Goal: Task Accomplishment & Management: Complete application form

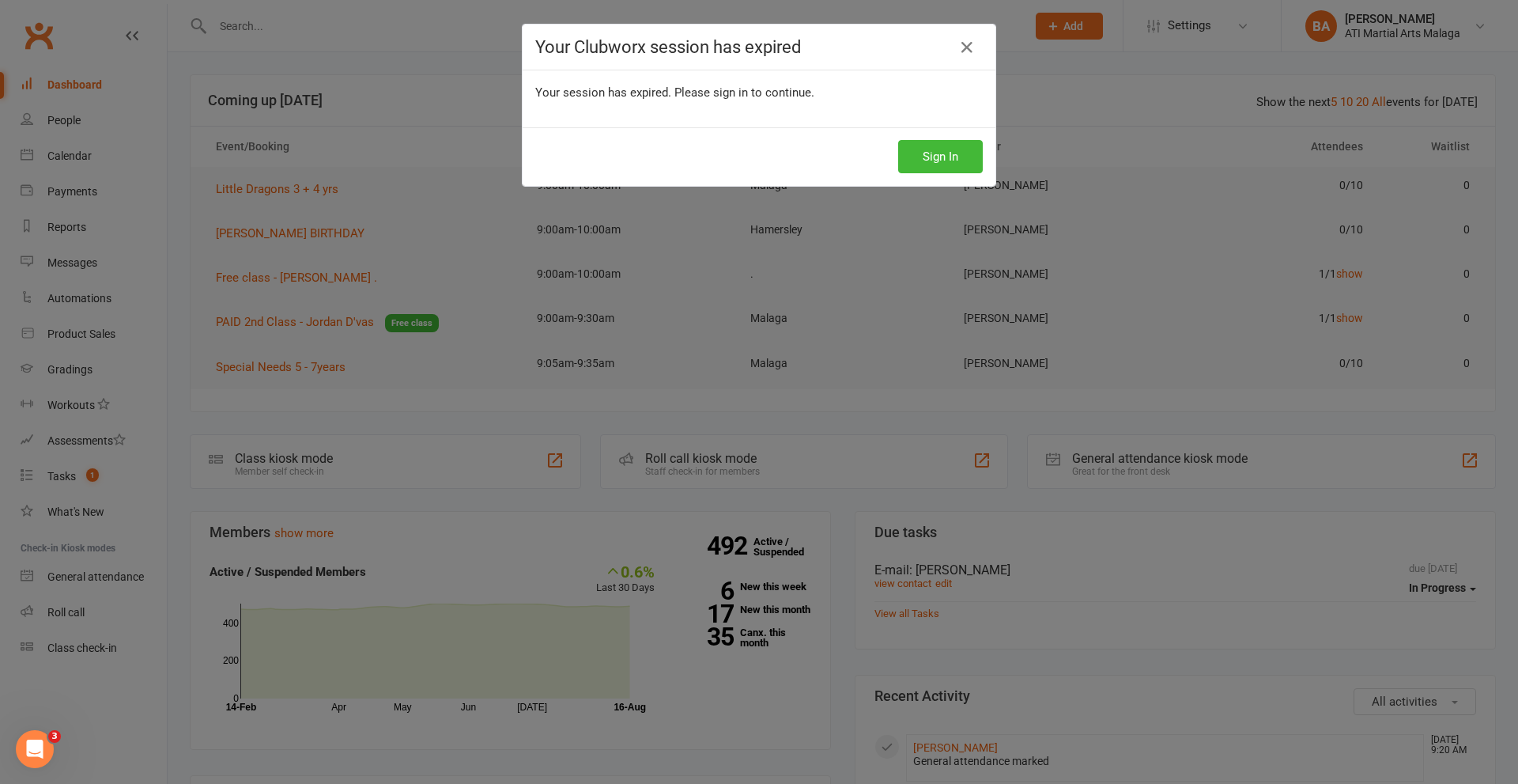
click at [975, 46] on h4 "Your Clubworx session has expired" at bounding box center [759, 47] width 448 height 20
click at [970, 47] on icon at bounding box center [967, 47] width 19 height 19
click at [342, 18] on div "Your Clubworx session has expired Your session has expired. Please sign in to c…" at bounding box center [759, 392] width 1518 height 784
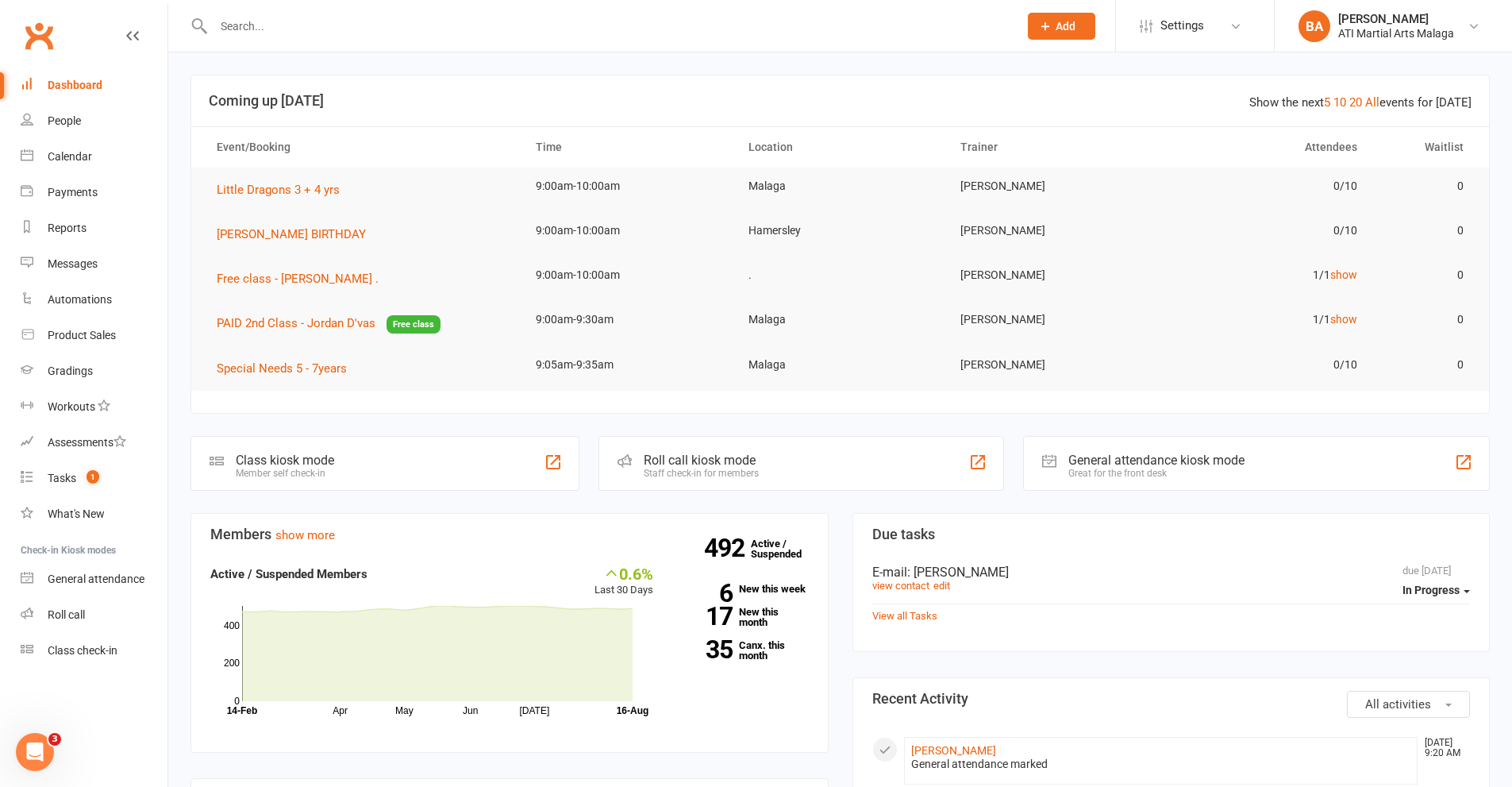
click at [339, 22] on input "text" at bounding box center [608, 26] width 799 height 22
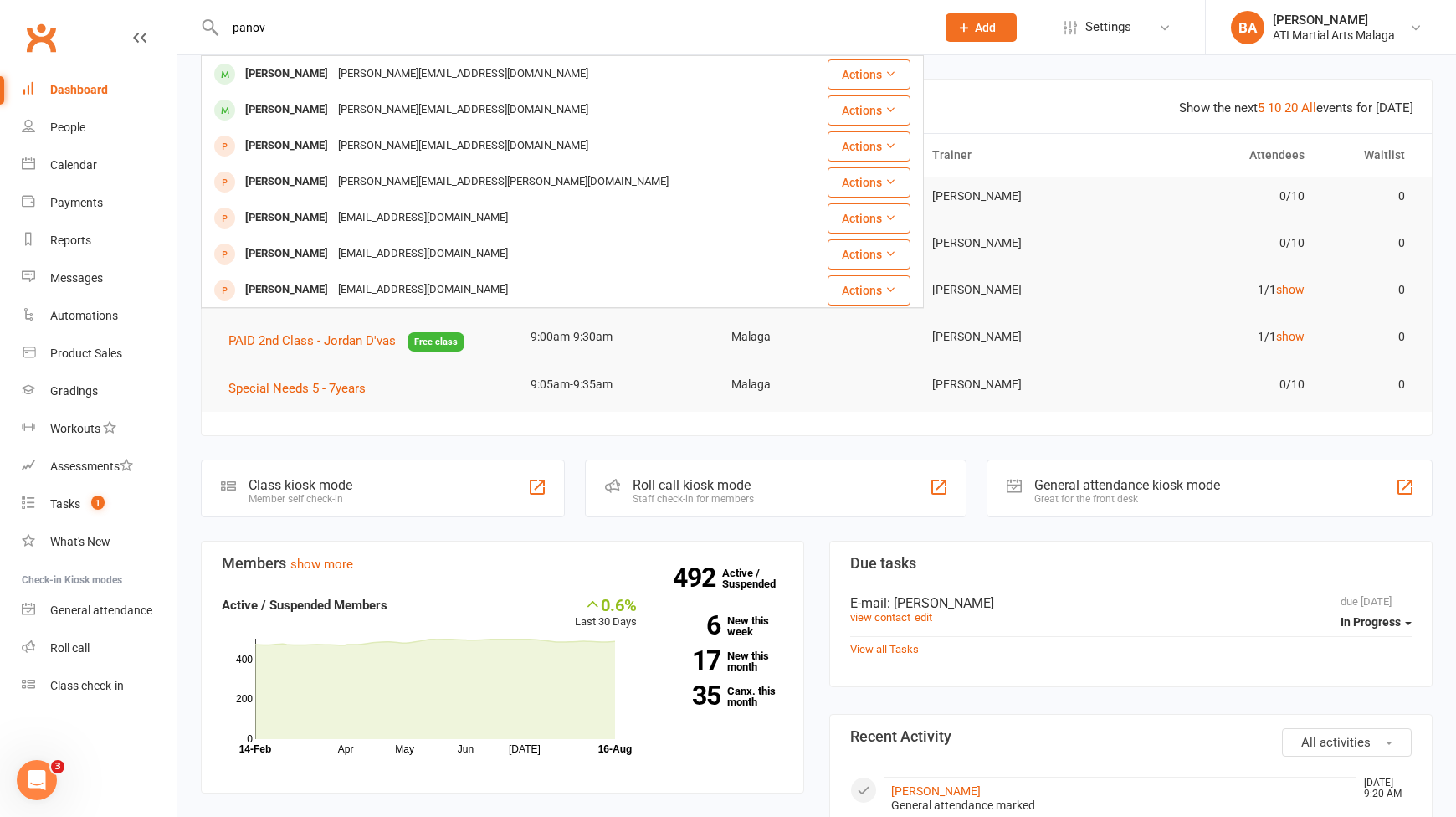
type input "panov"
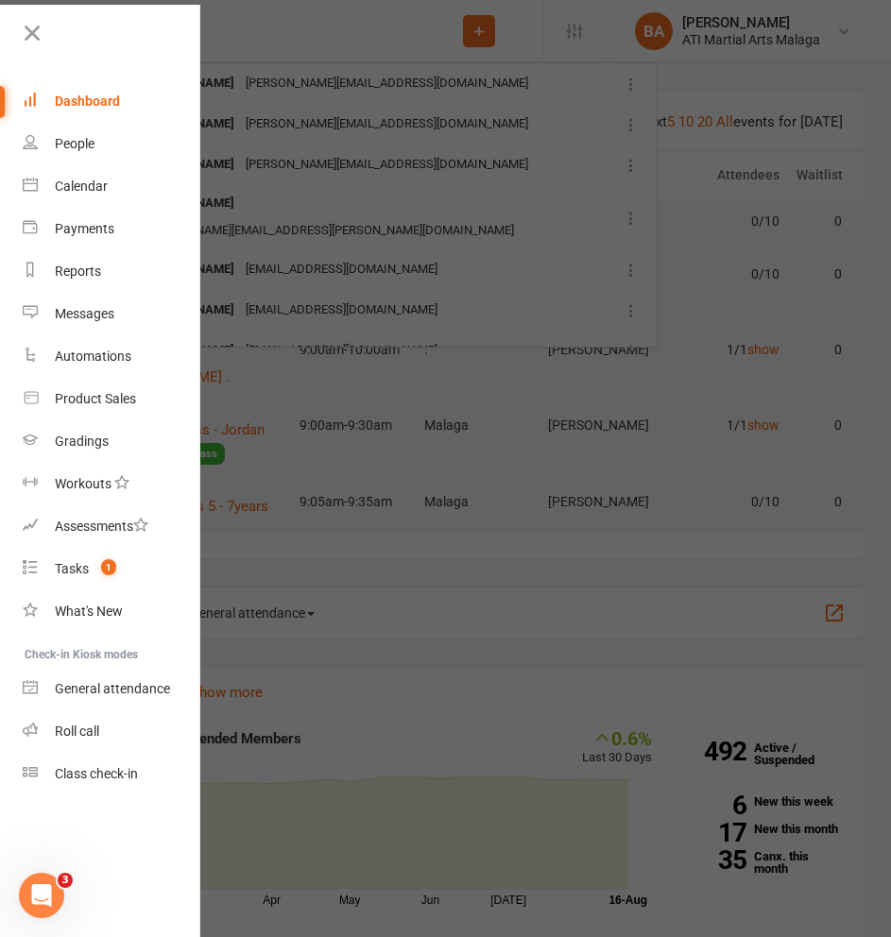
click at [313, 44] on div at bounding box center [445, 468] width 891 height 937
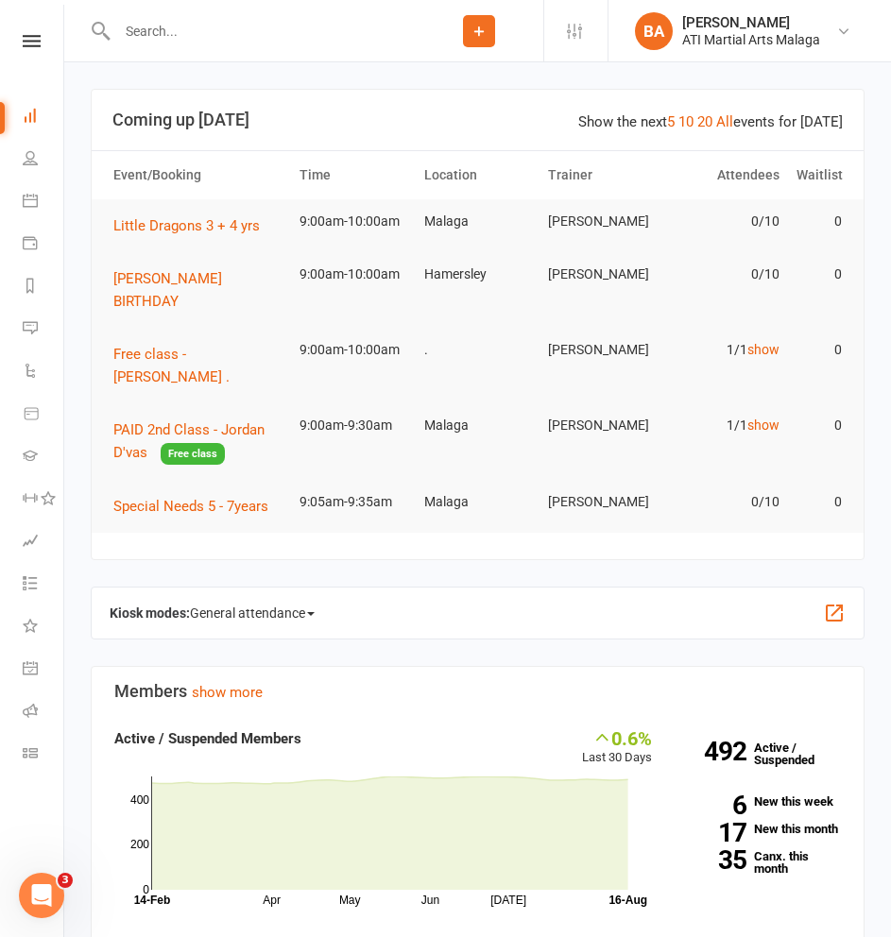
click at [360, 37] on input "text" at bounding box center [263, 31] width 303 height 26
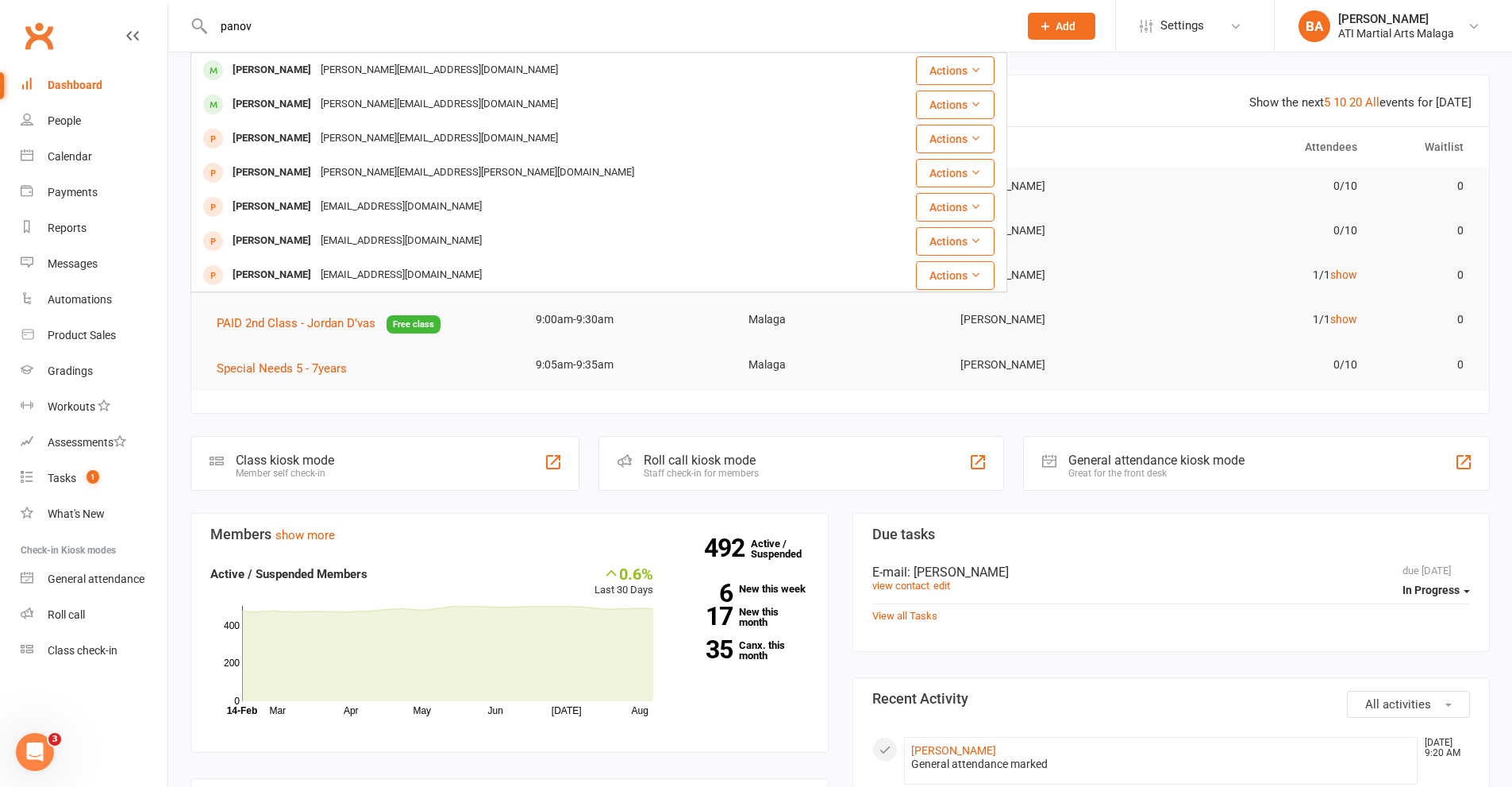
click at [355, 39] on div "panov [PERSON_NAME] [PERSON_NAME][EMAIL_ADDRESS][DOMAIN_NAME] Actions [PERSON_N…" at bounding box center [599, 25] width 816 height 51
click at [239, 30] on input "panov" at bounding box center [608, 26] width 799 height 22
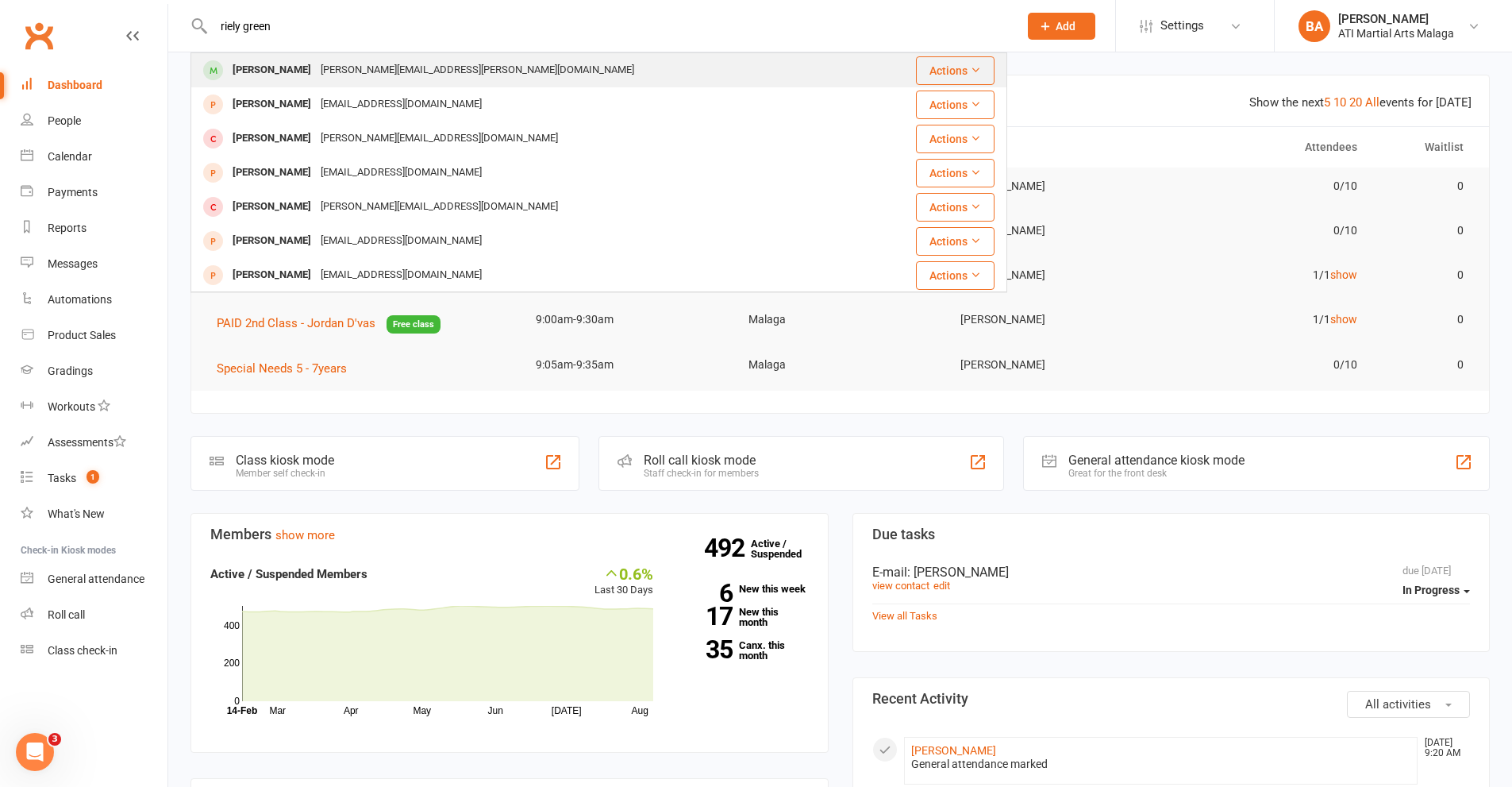
type input "riely green"
click at [316, 65] on div "[PERSON_NAME][EMAIL_ADDRESS][PERSON_NAME][DOMAIN_NAME]" at bounding box center [477, 70] width 323 height 23
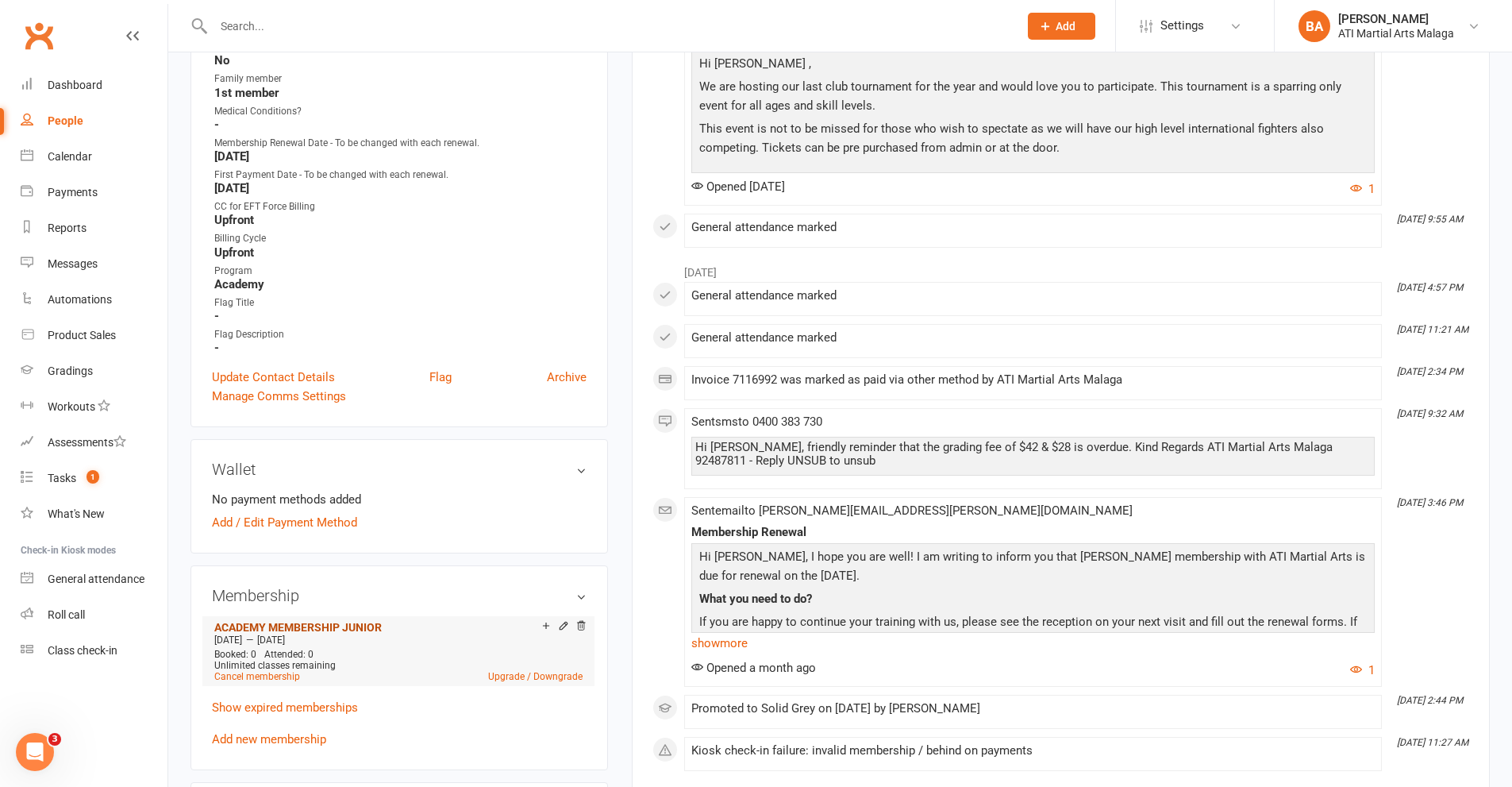
scroll to position [874, 0]
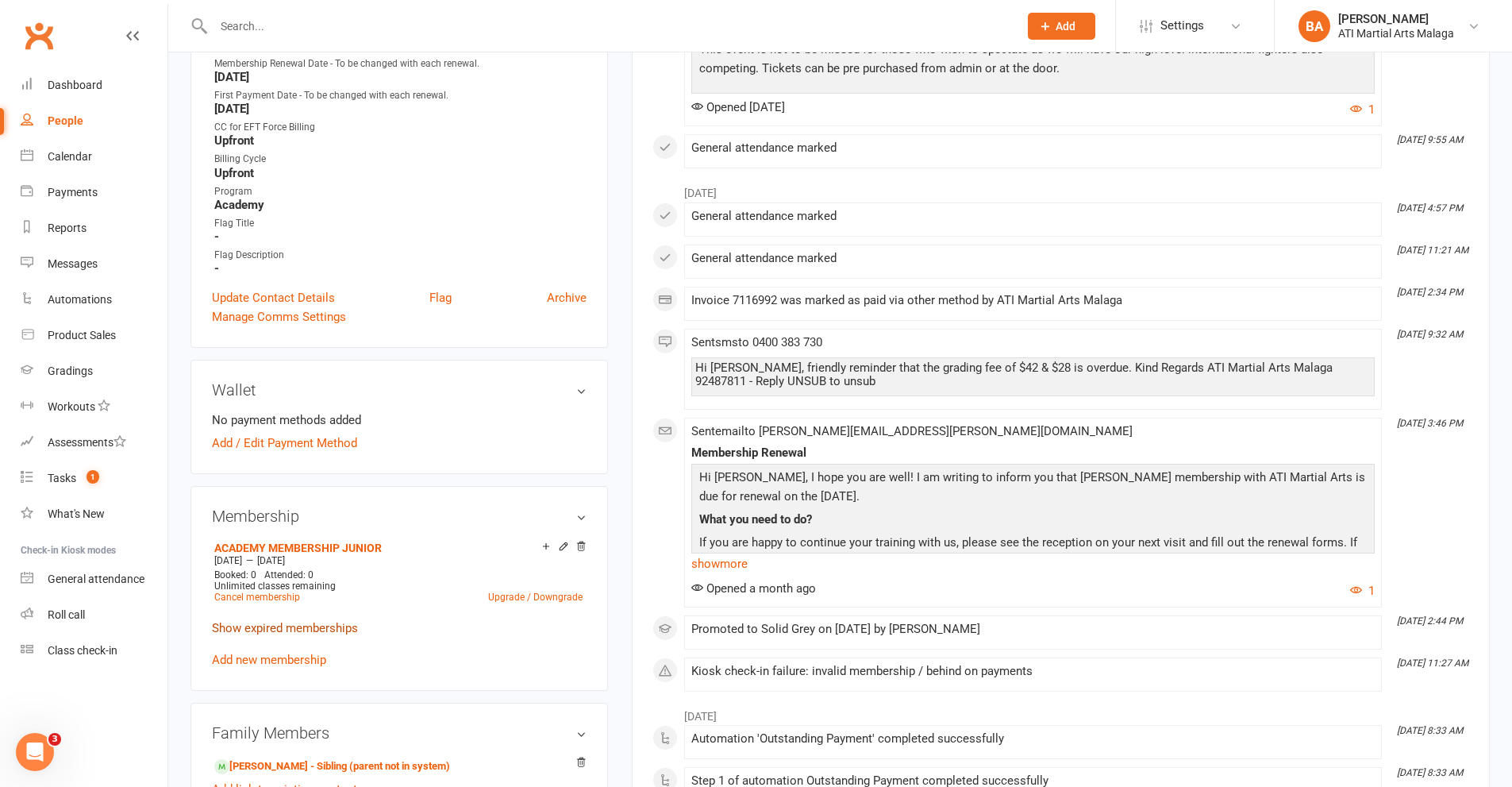
click at [301, 621] on link "Show expired memberships" at bounding box center [285, 627] width 146 height 14
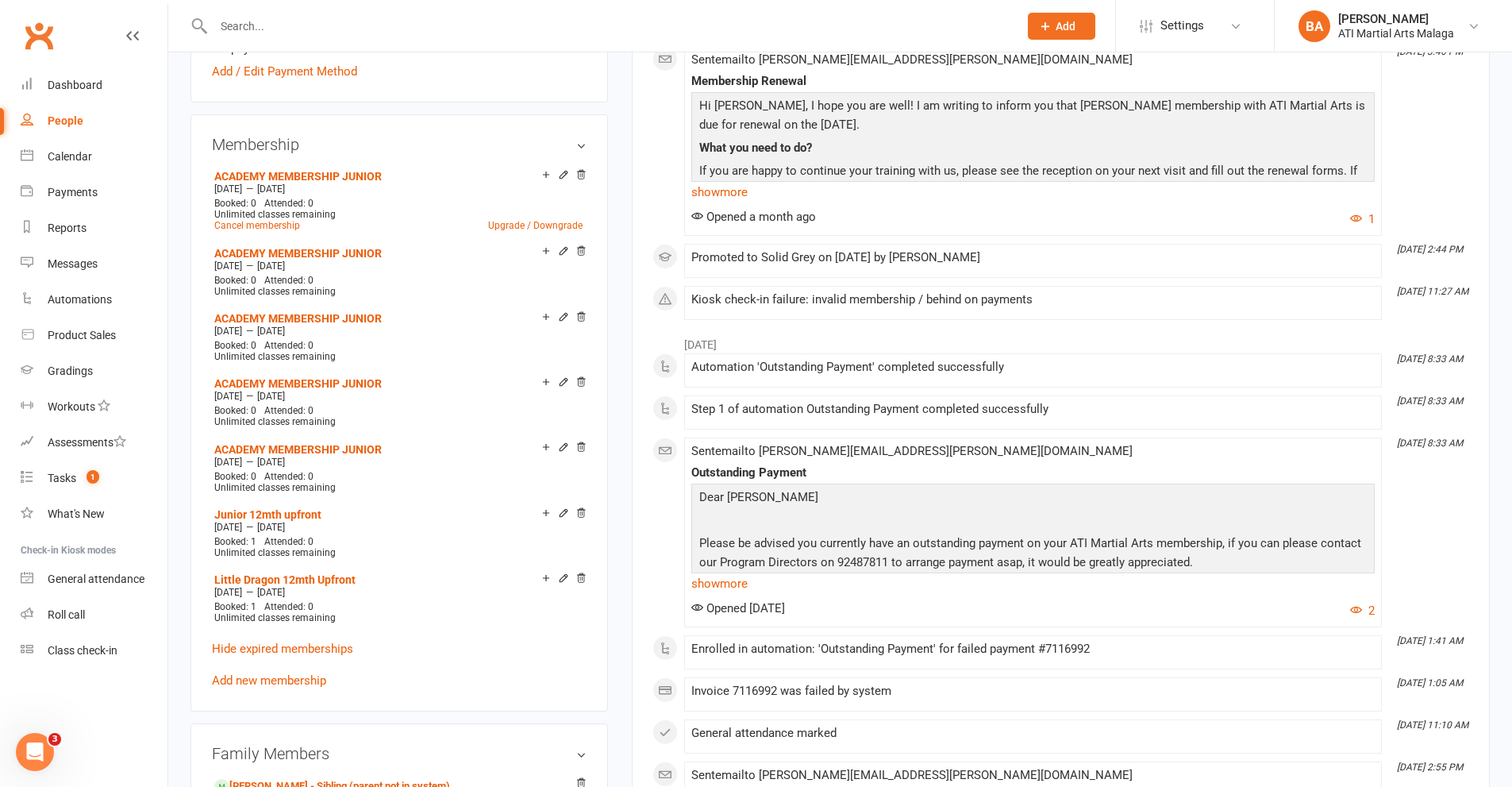
scroll to position [1350, 0]
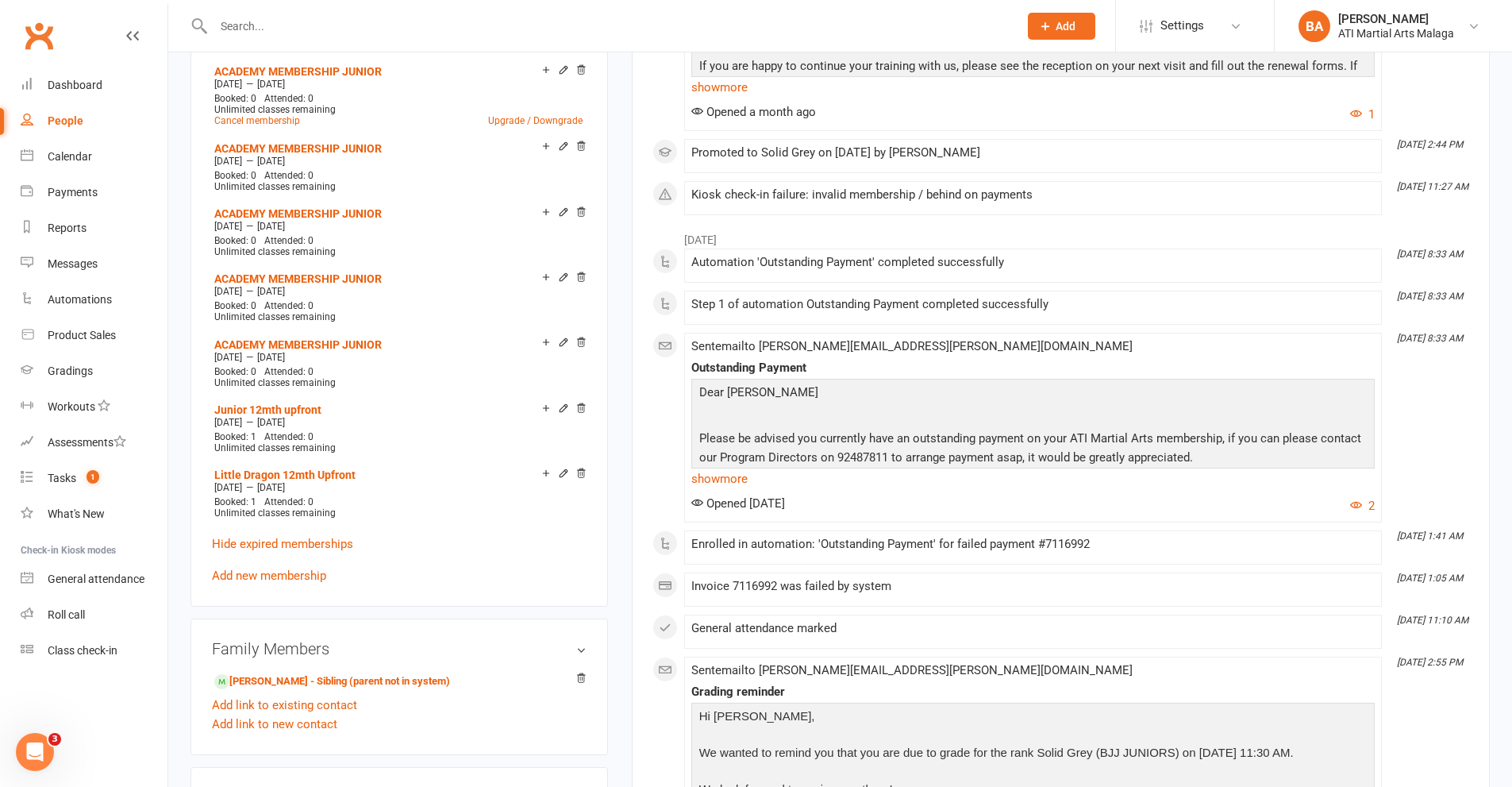
click at [306, 569] on link "Add new membership" at bounding box center [269, 575] width 114 height 14
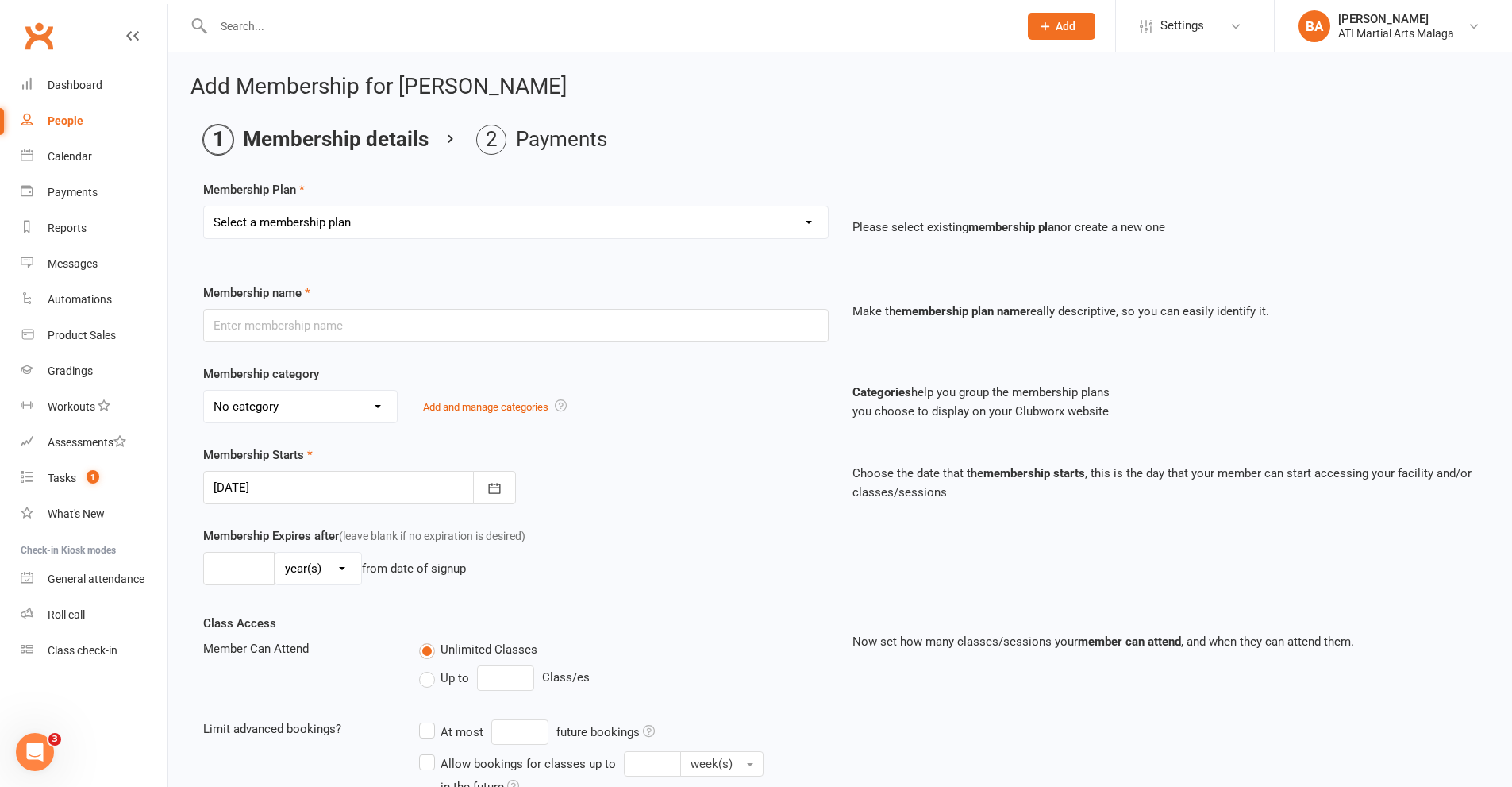
drag, startPoint x: 627, startPoint y: 237, endPoint x: 633, endPoint y: 228, distance: 10.8
click at [627, 237] on select "Select a membership plan Create new Membership Plan Little Dragon 12mth Little …" at bounding box center [516, 223] width 624 height 32
select select "23"
click at [204, 207] on select "Select a membership plan Create new Membership Plan Little Dragon 12mth Little …" at bounding box center [516, 223] width 624 height 32
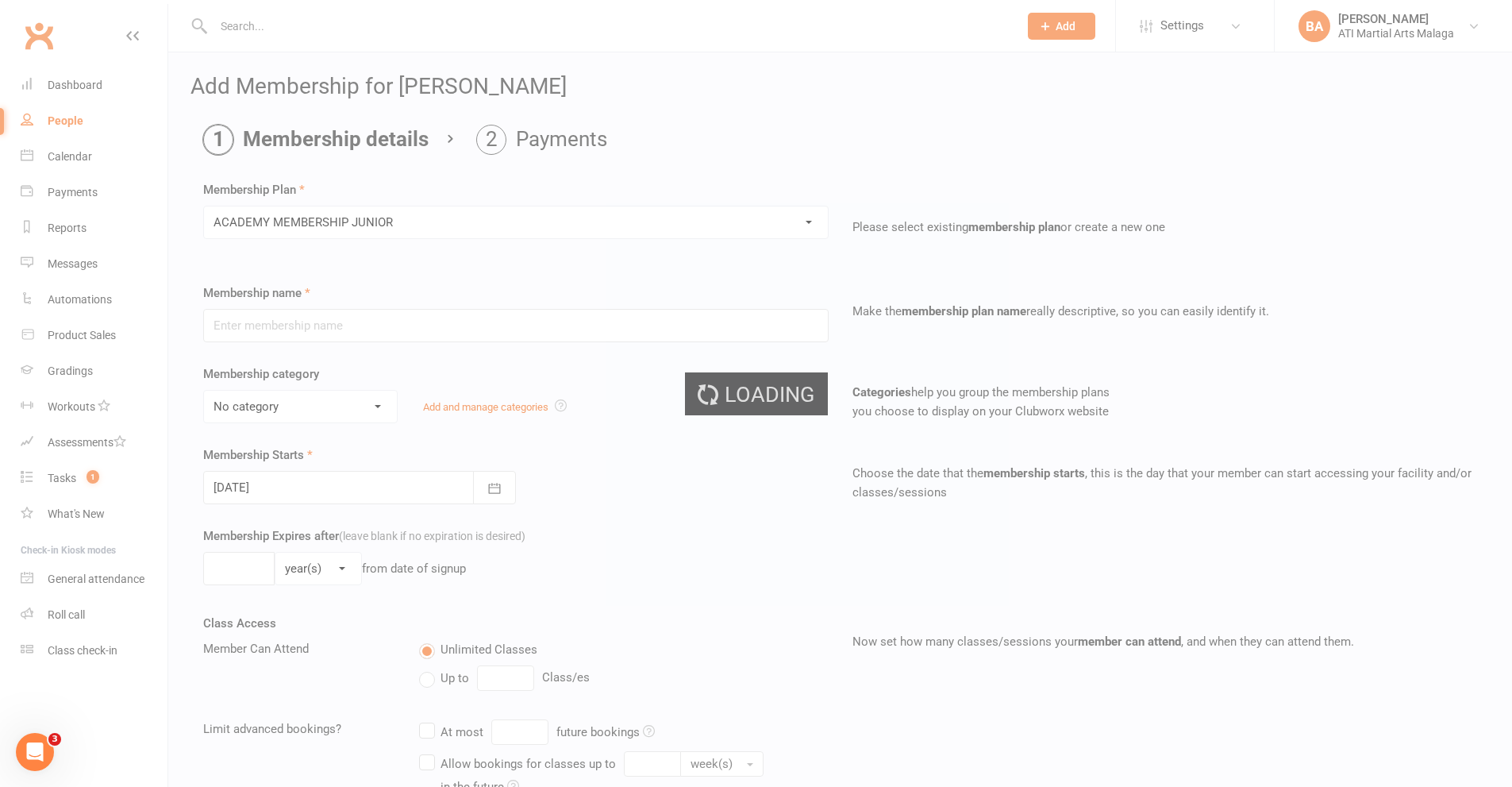
type input "ACADEMY MEMBERSHIP JUNIOR"
type input "0"
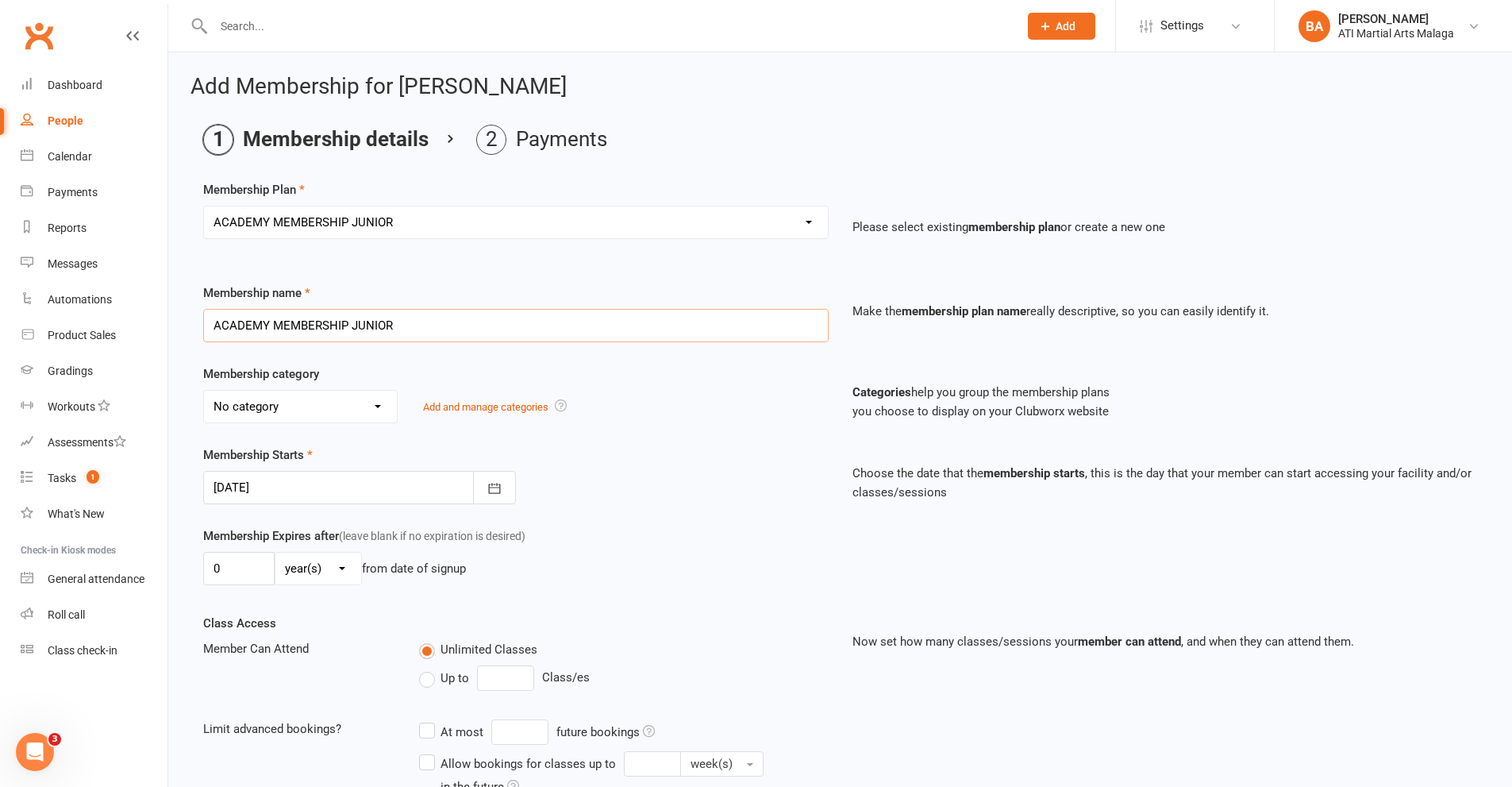
click at [554, 339] on input "ACADEMY MEMBERSHIP JUNIOR" at bounding box center [516, 326] width 626 height 34
click at [357, 395] on select "No category ACADEMY - JUNIOR ACADEMY - SENIOR A-TKD BJJ BOXING Cancellation Car…" at bounding box center [301, 407] width 193 height 32
select select "0"
click at [204, 391] on select "No category ACADEMY - JUNIOR ACADEMY - SENIOR A-TKD BJJ BOXING Cancellation Car…" at bounding box center [301, 407] width 193 height 32
drag, startPoint x: 241, startPoint y: 561, endPoint x: 0, endPoint y: 598, distance: 243.8
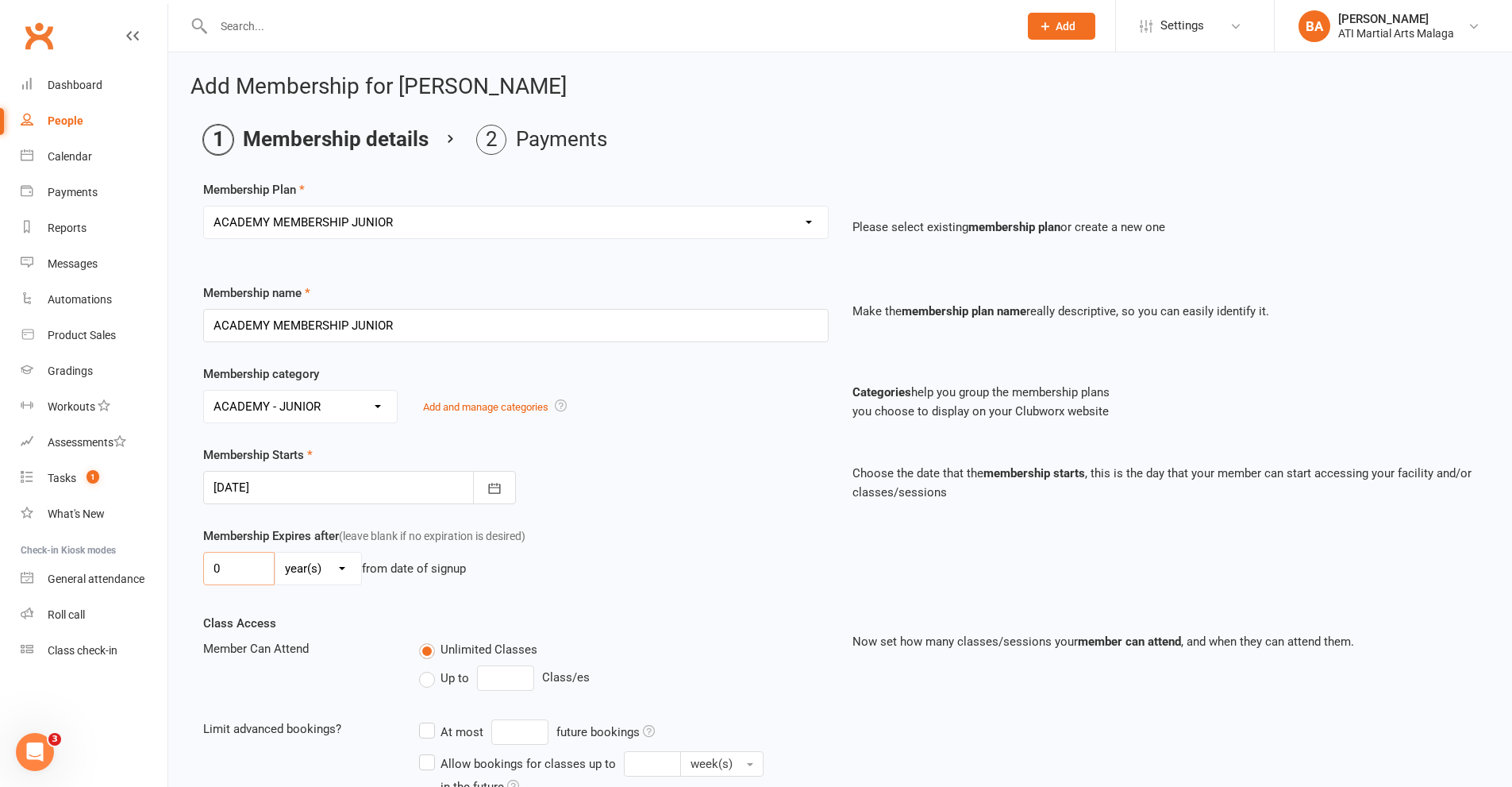
click at [0, 598] on ui-view "Prospect Member Non-attending contact Class / event Appointment Grading event T…" at bounding box center [756, 511] width 1512 height 1013
click at [223, 489] on div at bounding box center [360, 487] width 312 height 34
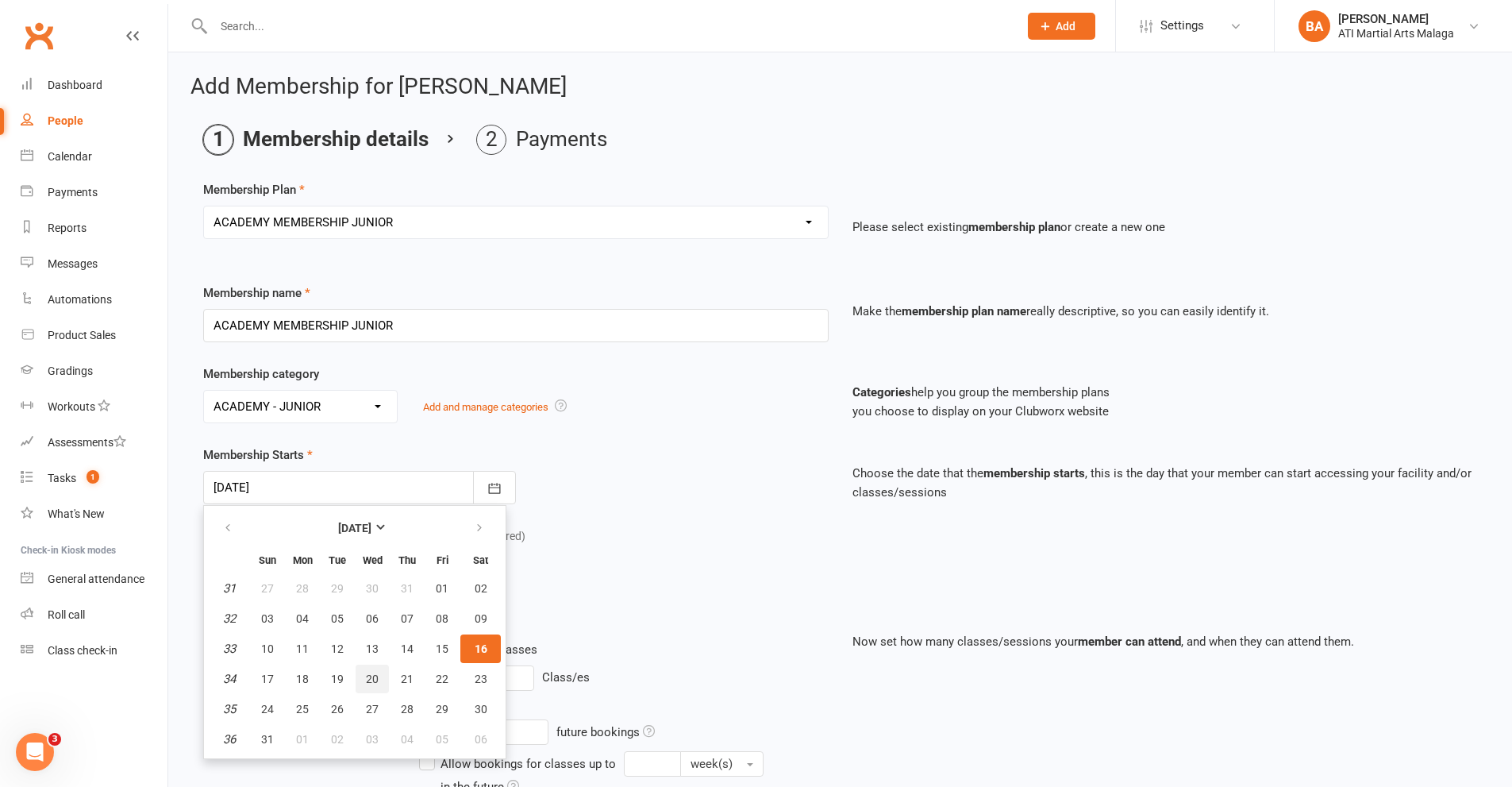
click at [375, 680] on span "20" at bounding box center [372, 678] width 13 height 13
type input "[DATE]"
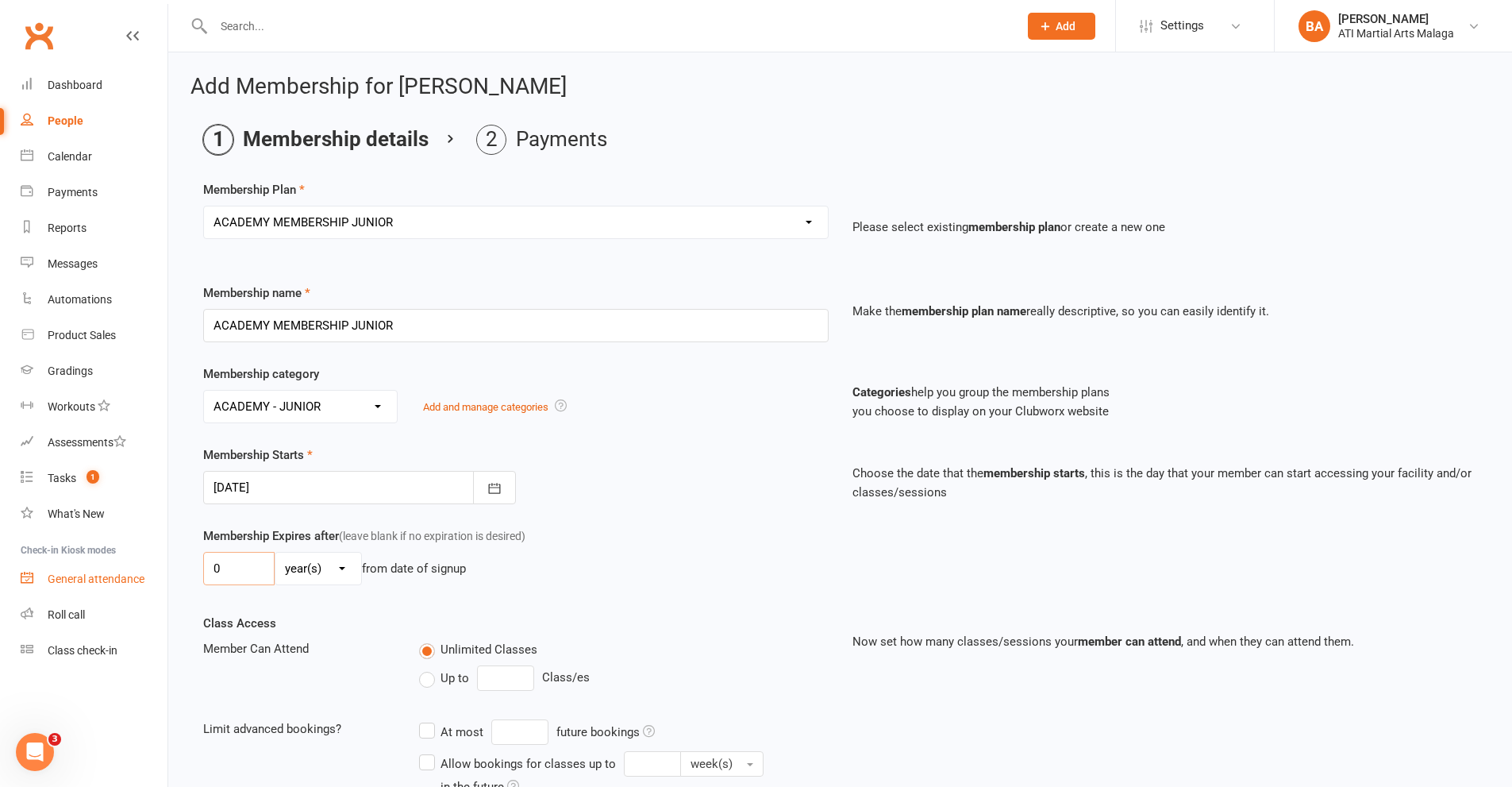
drag, startPoint x: 240, startPoint y: 571, endPoint x: 57, endPoint y: 573, distance: 183.0
click at [58, 573] on ui-view "Prospect Member Non-attending contact Class / event Appointment Grading event T…" at bounding box center [756, 511] width 1512 height 1013
type input "1"
click at [628, 568] on div "1 day(s) week(s) month(s) year(s) from date of signup" at bounding box center [516, 569] width 626 height 34
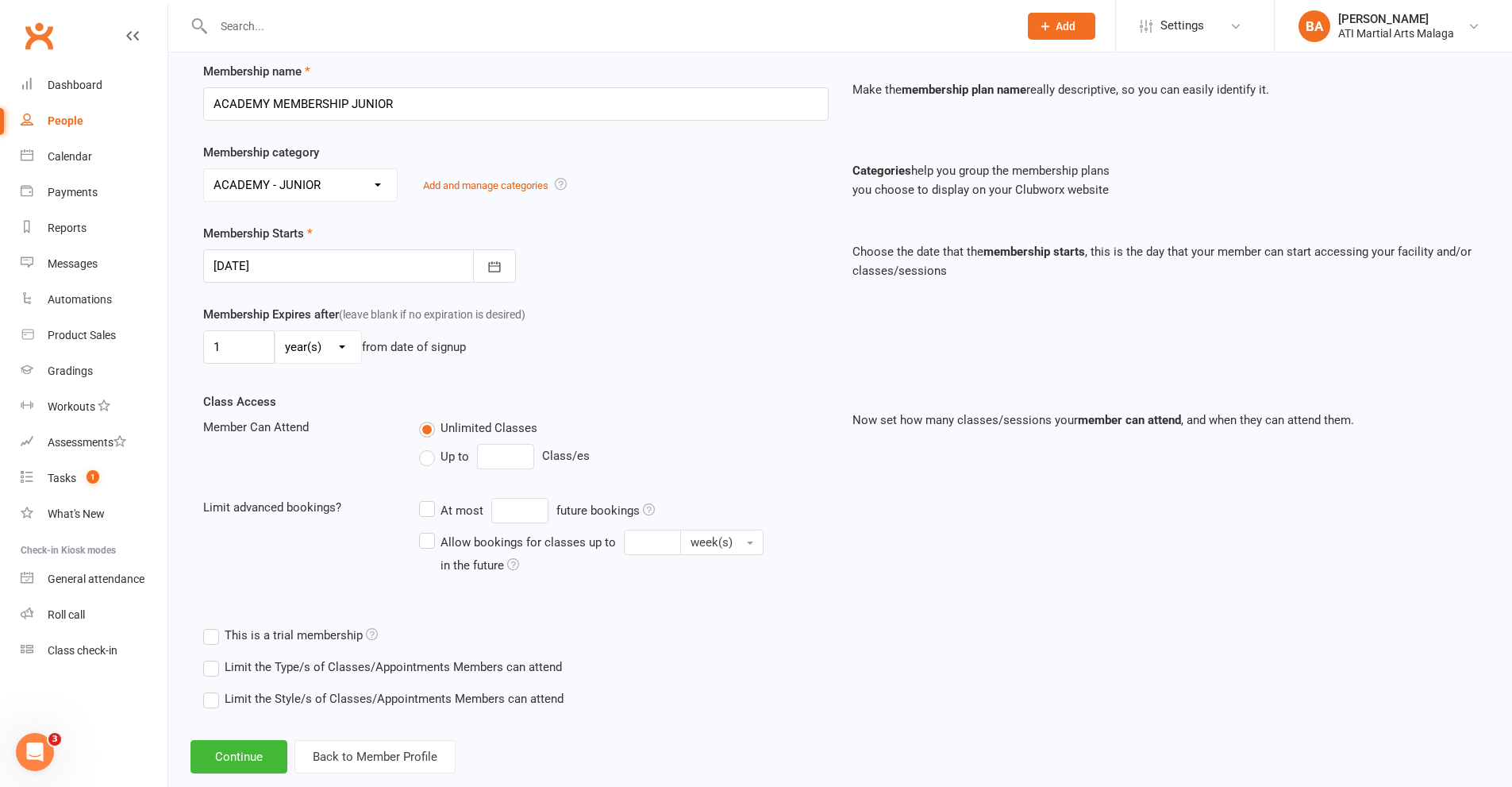
scroll to position [253, 0]
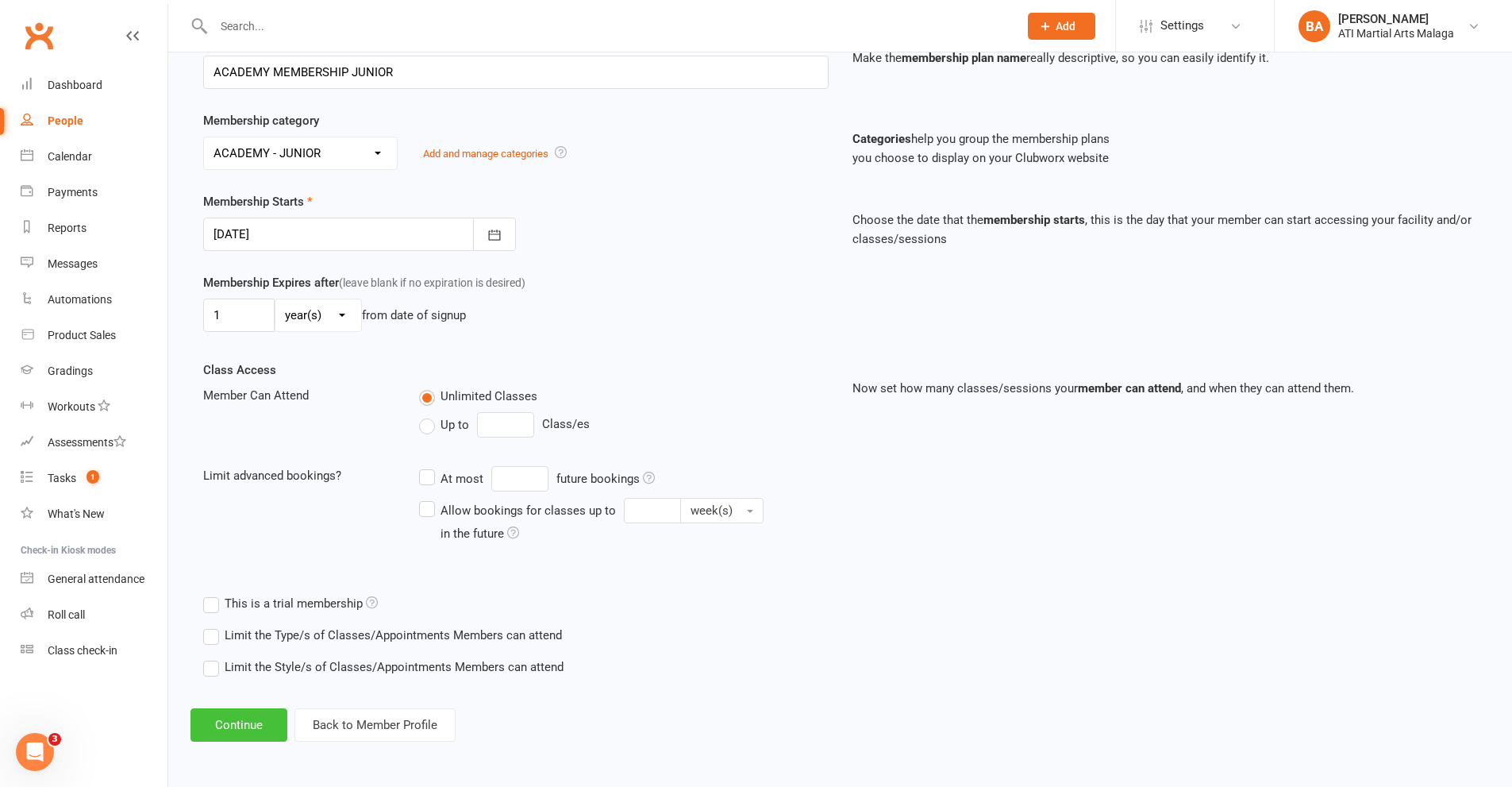
click at [270, 716] on button "Continue" at bounding box center [239, 725] width 97 height 34
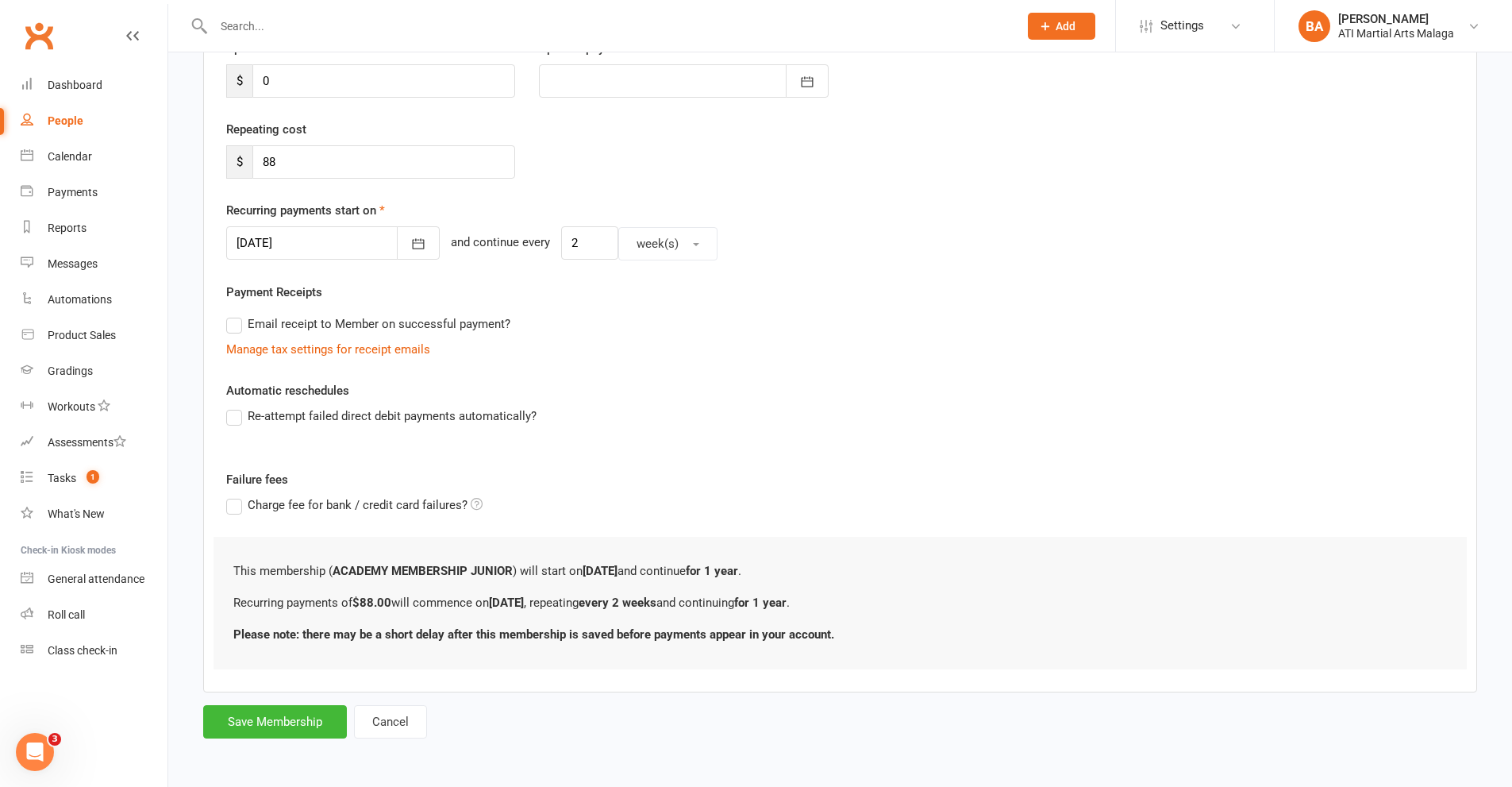
scroll to position [0, 0]
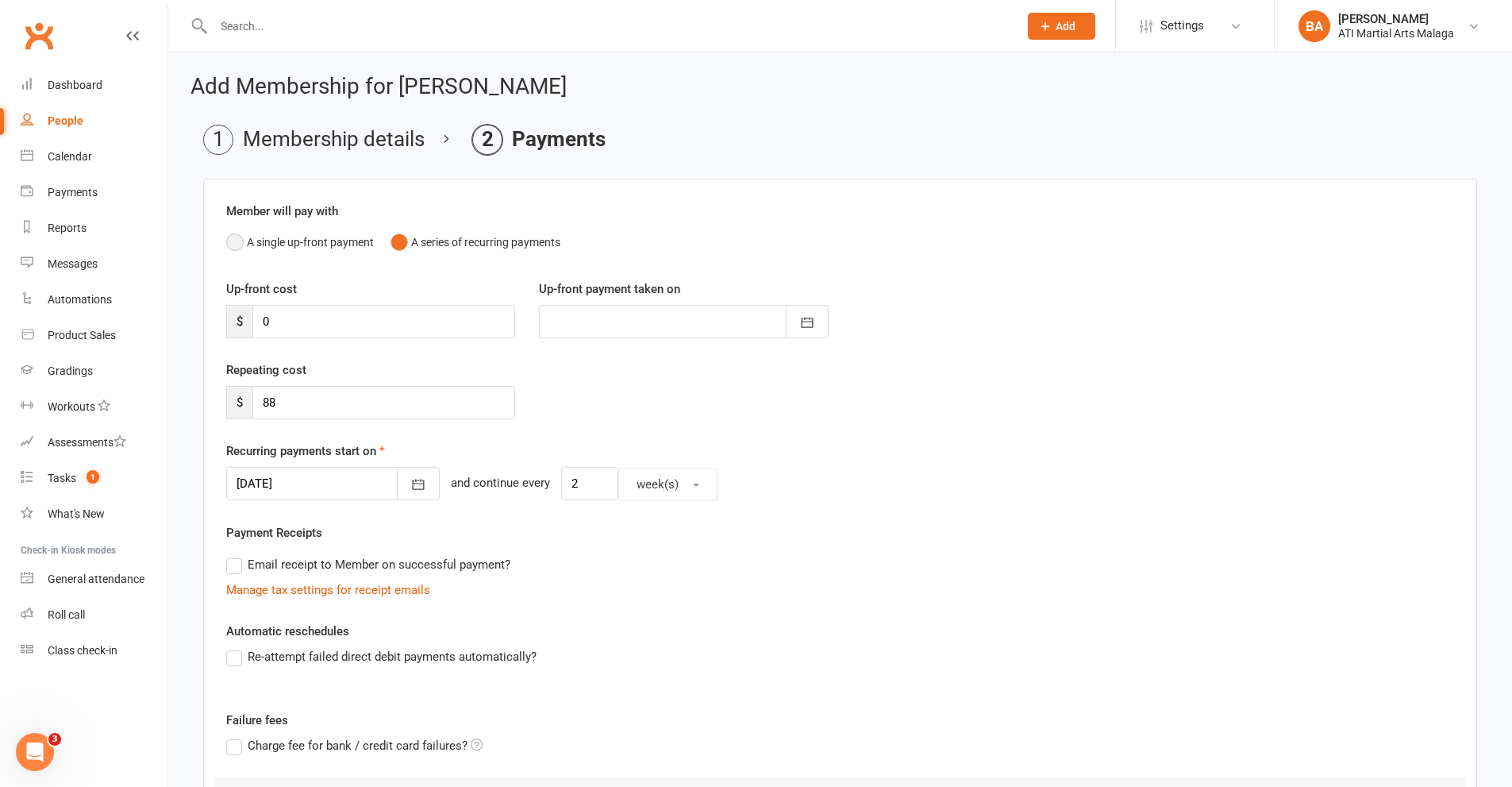
click at [326, 254] on button "A single up-front payment" at bounding box center [300, 242] width 148 height 30
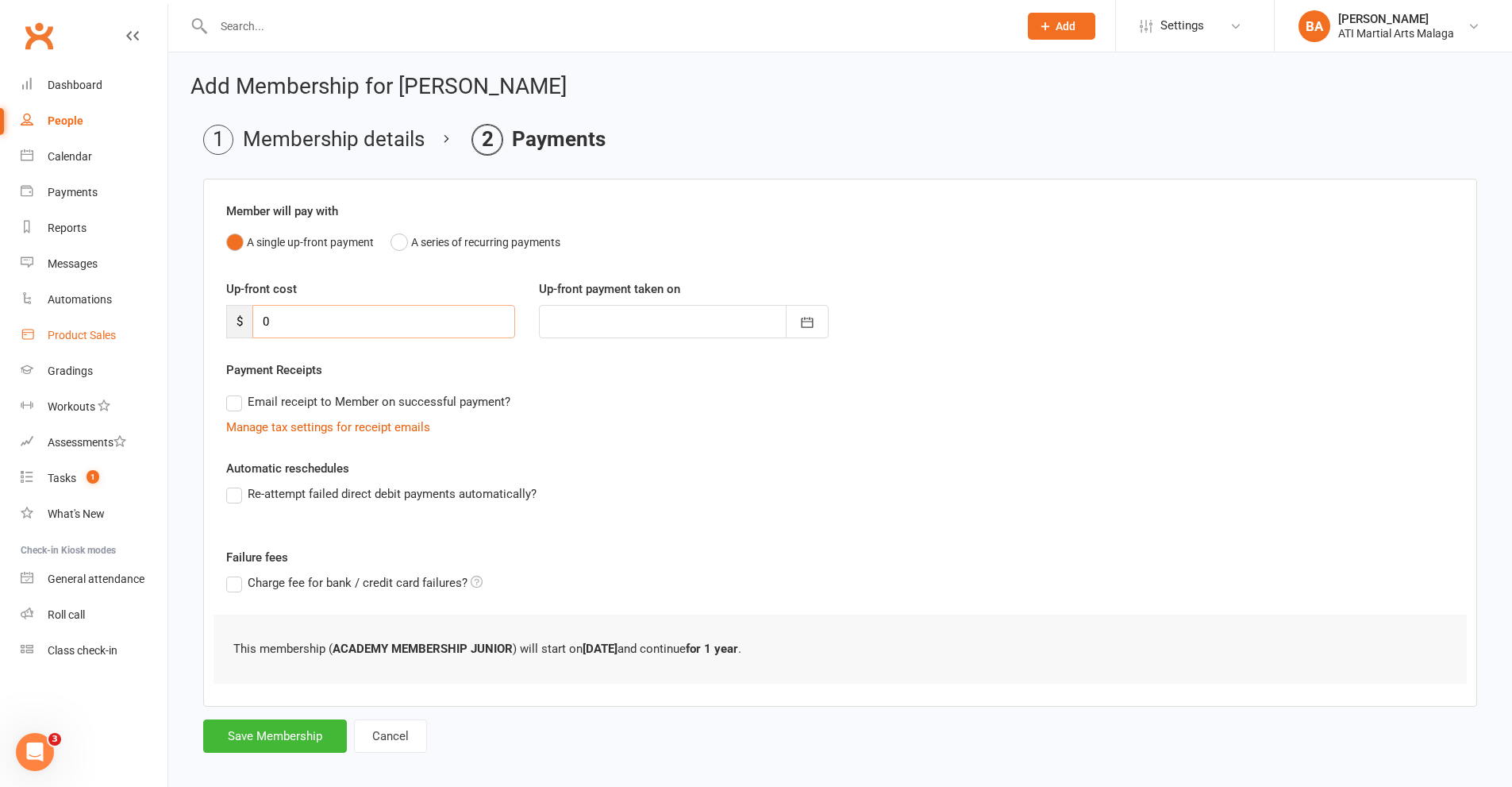
drag, startPoint x: 117, startPoint y: 335, endPoint x: 107, endPoint y: 335, distance: 10.0
click at [108, 335] on ui-view "Prospect Member Non-attending contact Class / event Appointment Grading event T…" at bounding box center [756, 391] width 1512 height 774
type input "2"
type input "[DATE]"
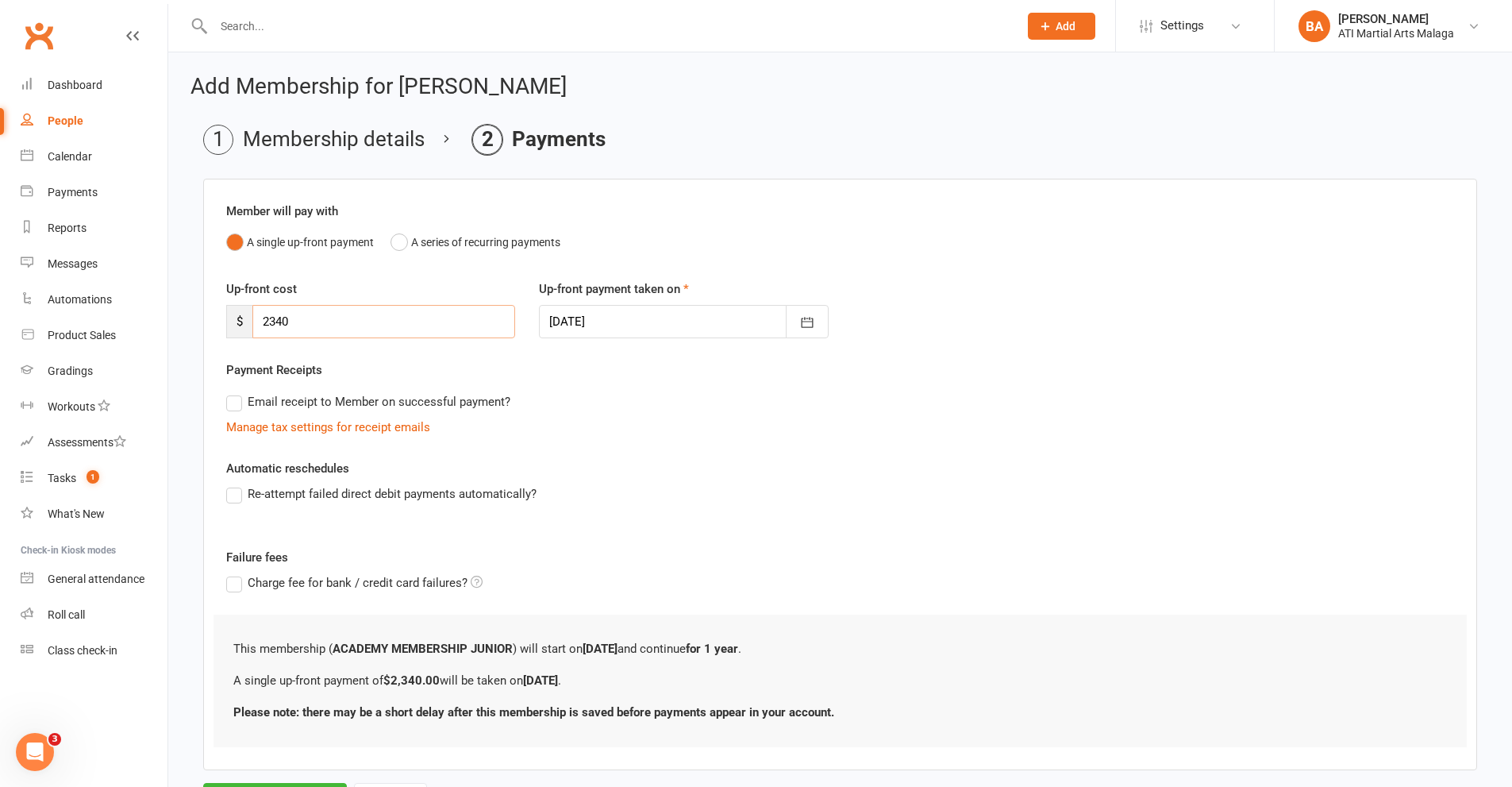
type input "2340"
click at [656, 417] on div "Manage tax settings for receipt emails" at bounding box center [840, 427] width 1228 height 19
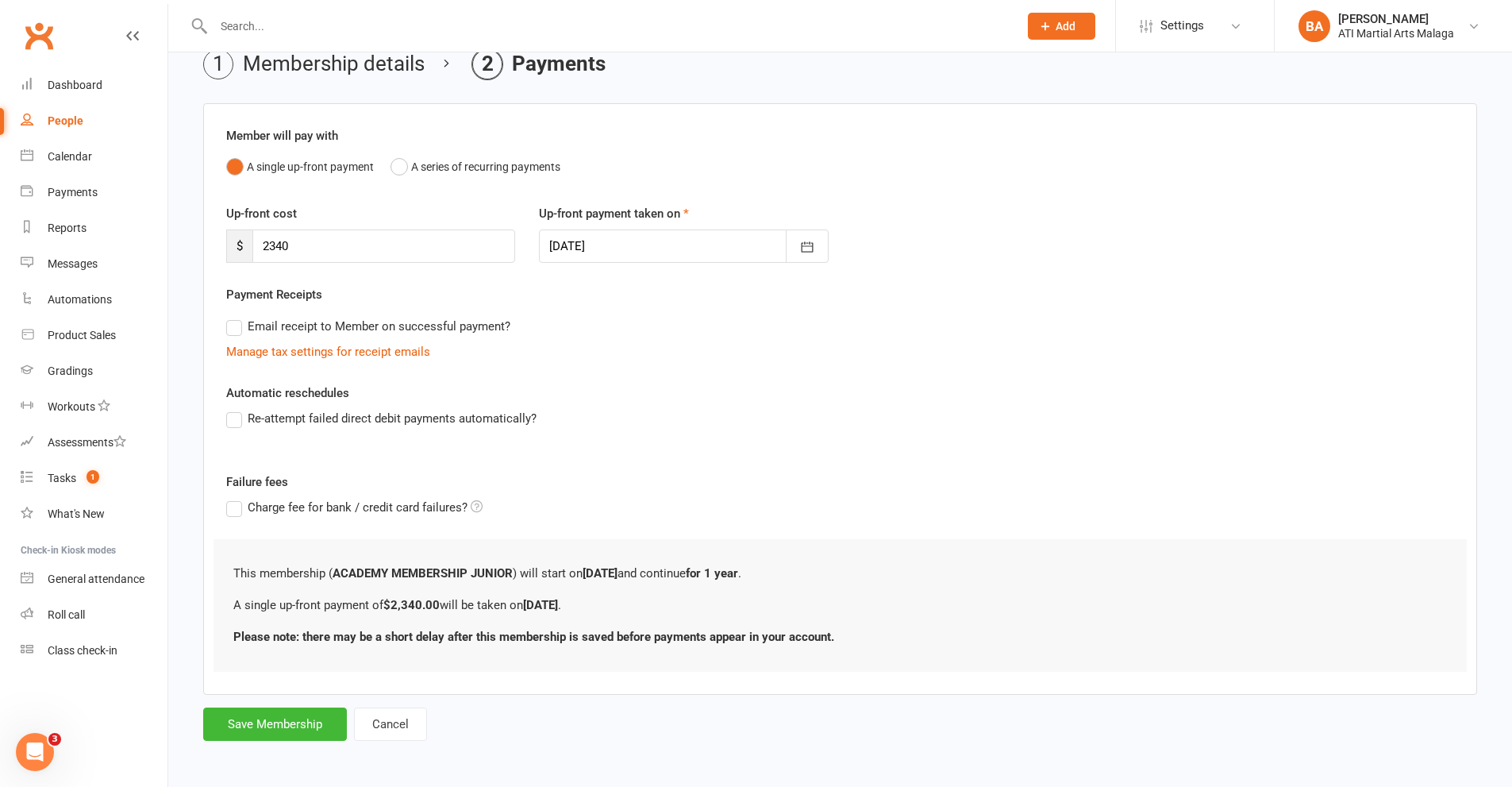
scroll to position [78, 0]
click at [306, 724] on button "Save Membership" at bounding box center [275, 721] width 144 height 34
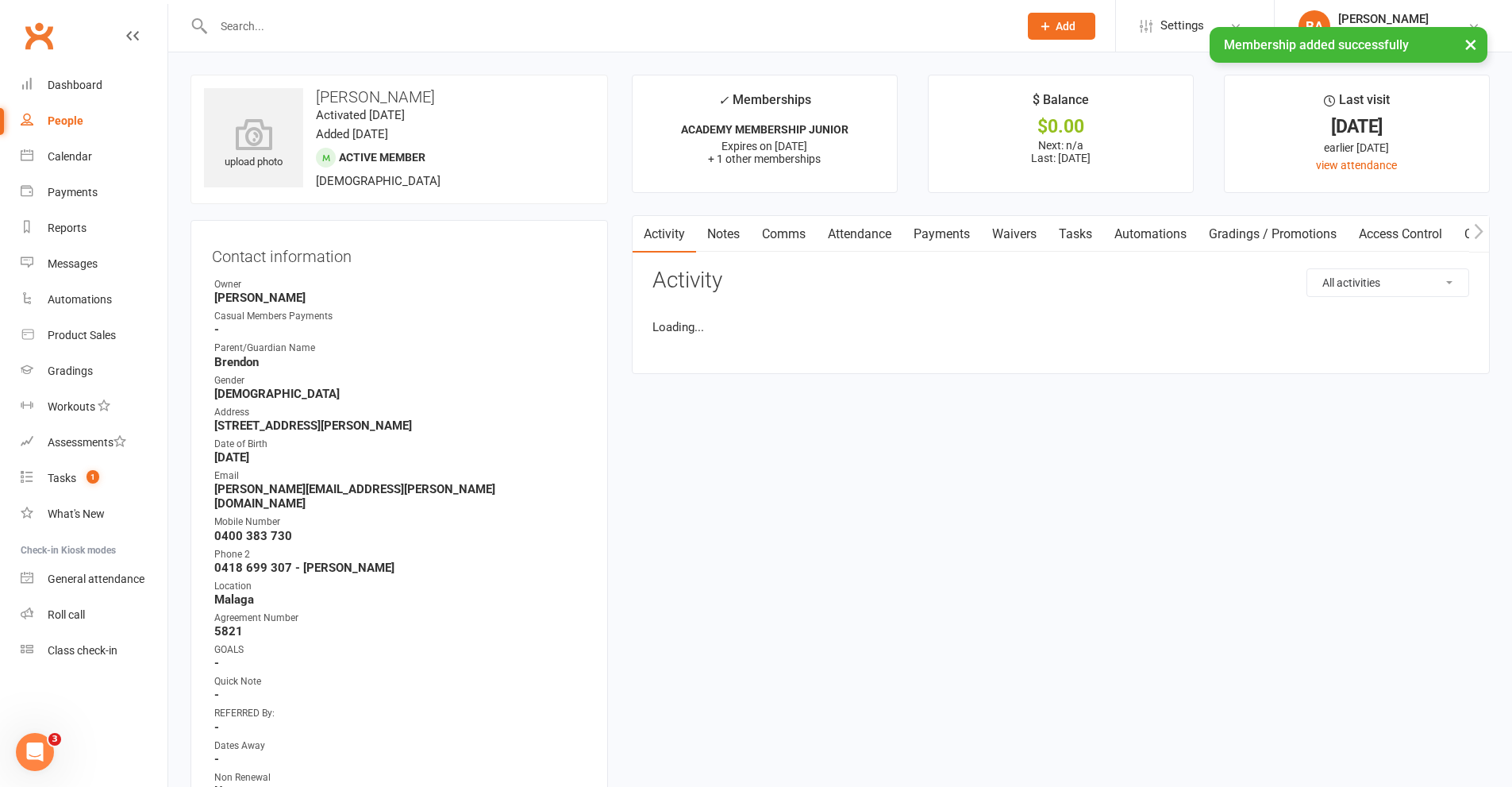
scroll to position [556, 0]
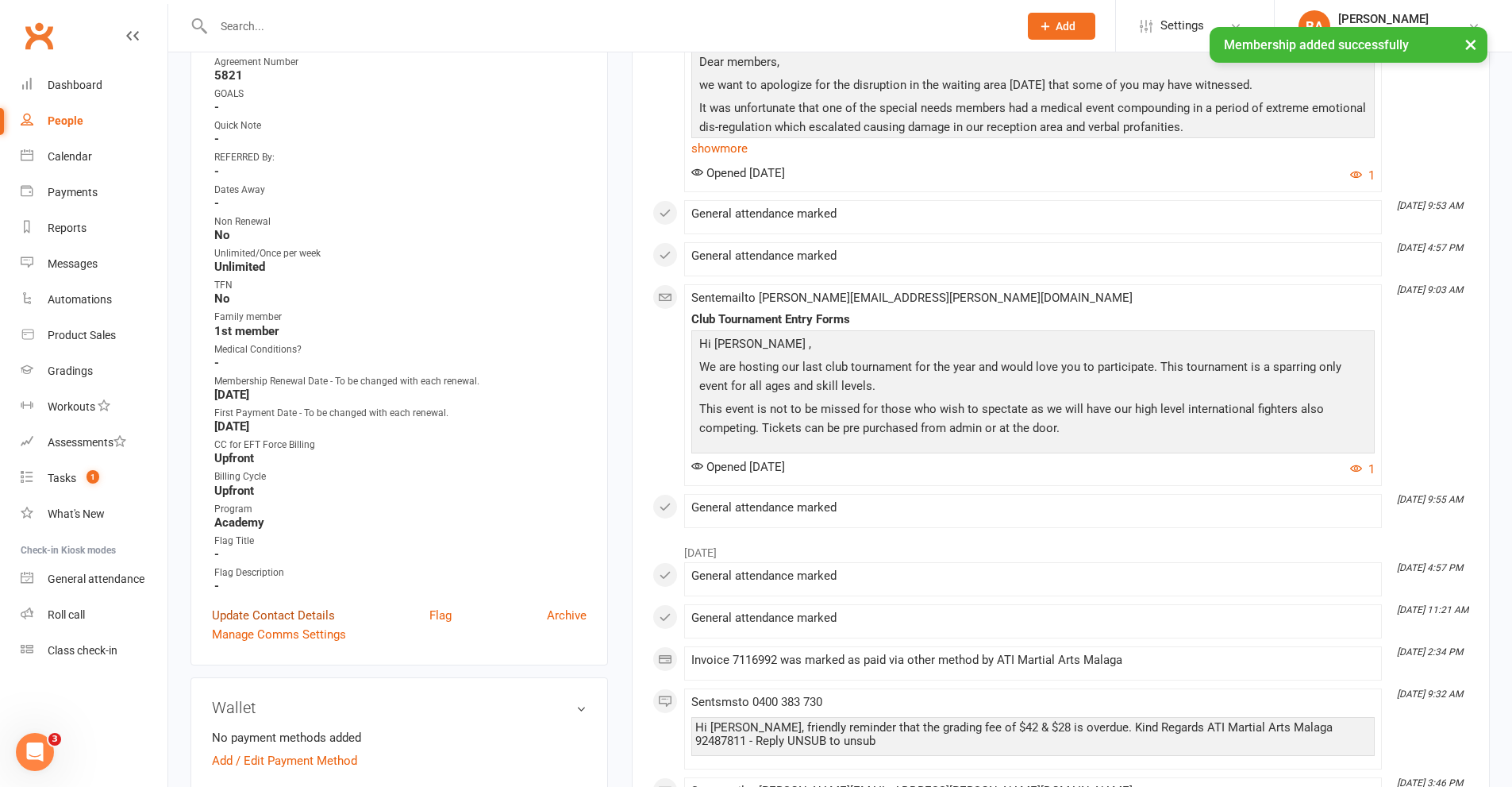
click at [270, 606] on link "Update Contact Details" at bounding box center [273, 615] width 123 height 19
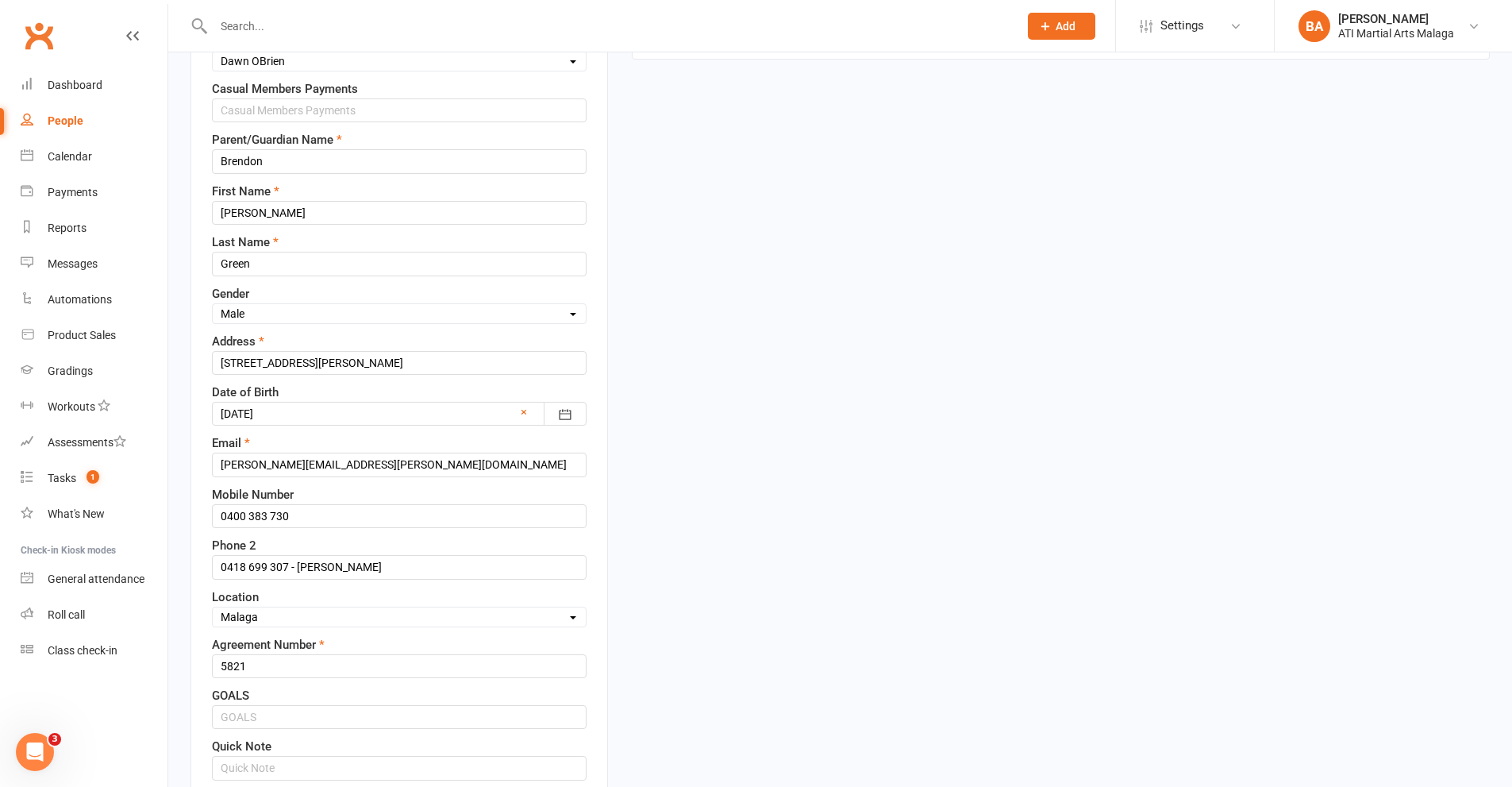
scroll to position [471, 0]
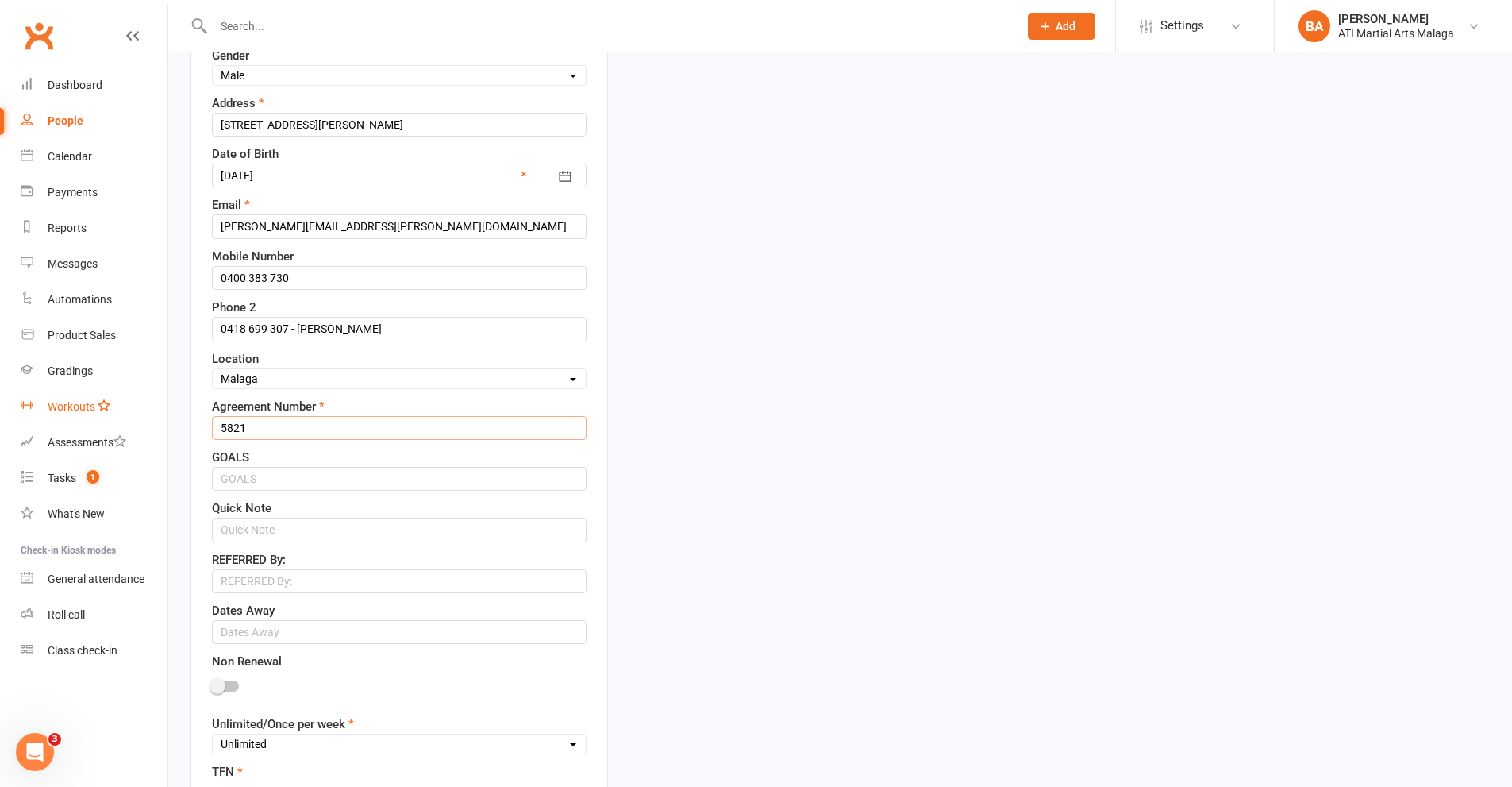
drag, startPoint x: 307, startPoint y: 428, endPoint x: 33, endPoint y: 414, distance: 274.4
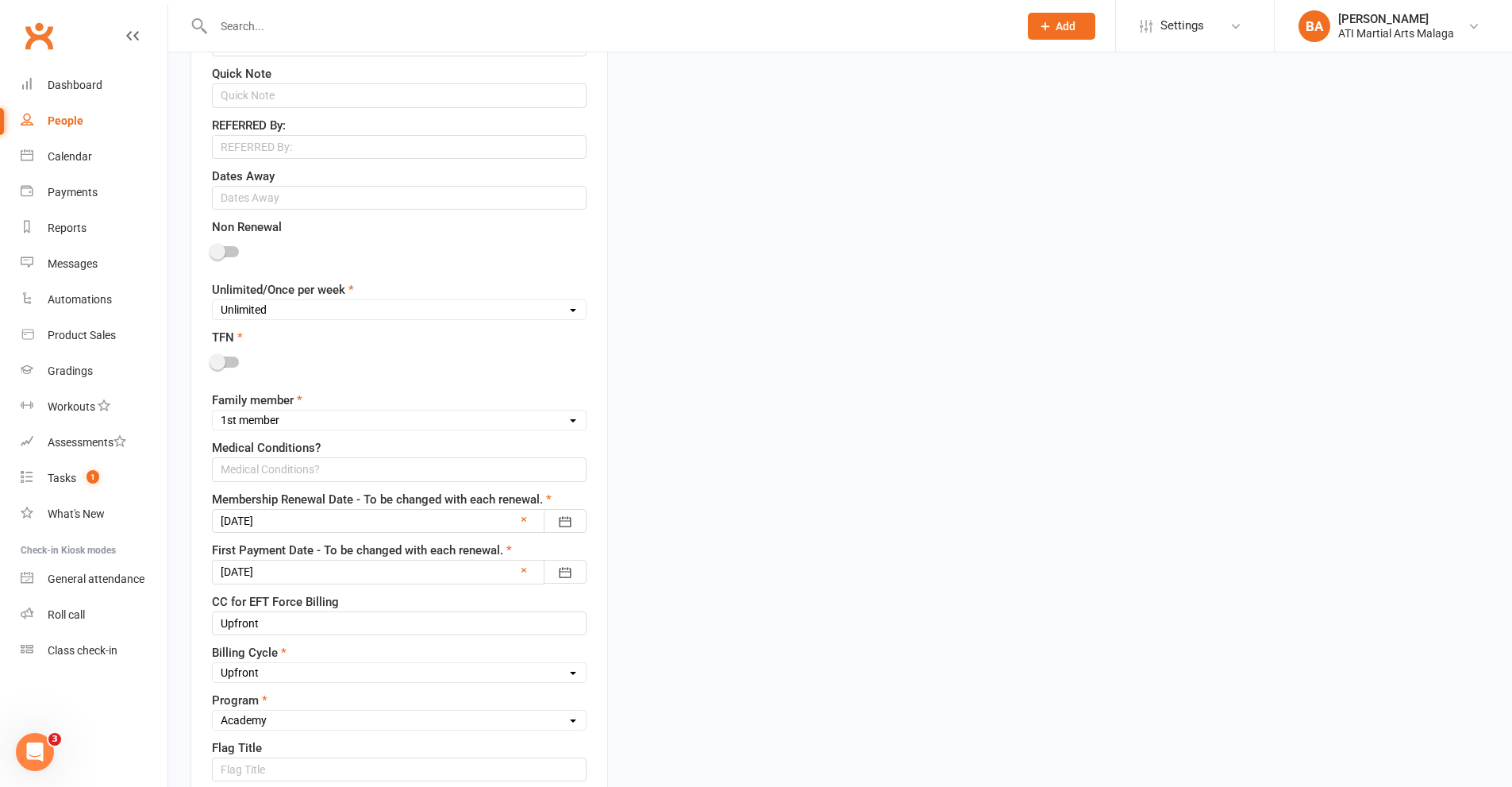
scroll to position [1027, 0]
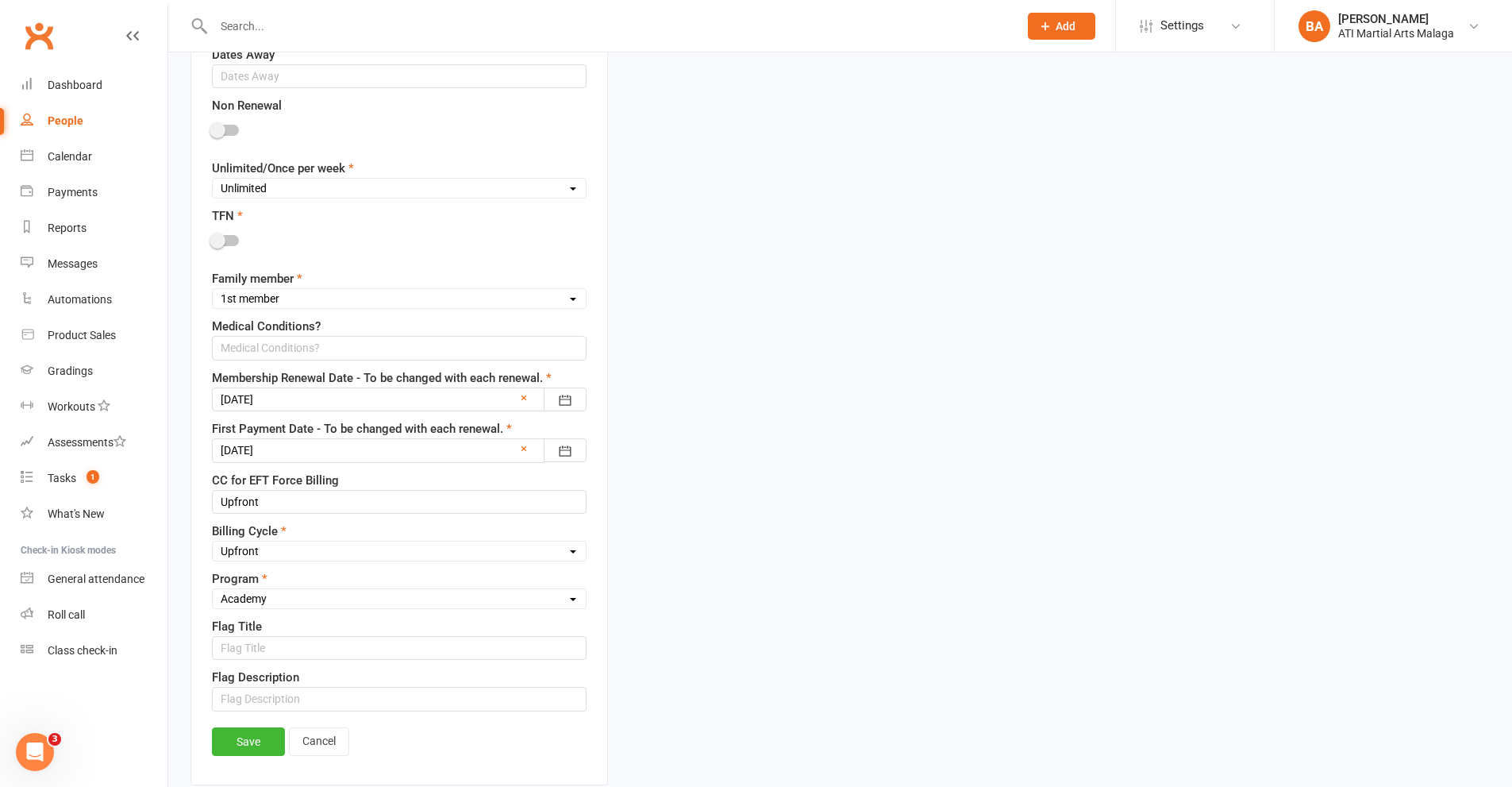
type input "6120"
click at [425, 399] on div at bounding box center [399, 399] width 375 height 24
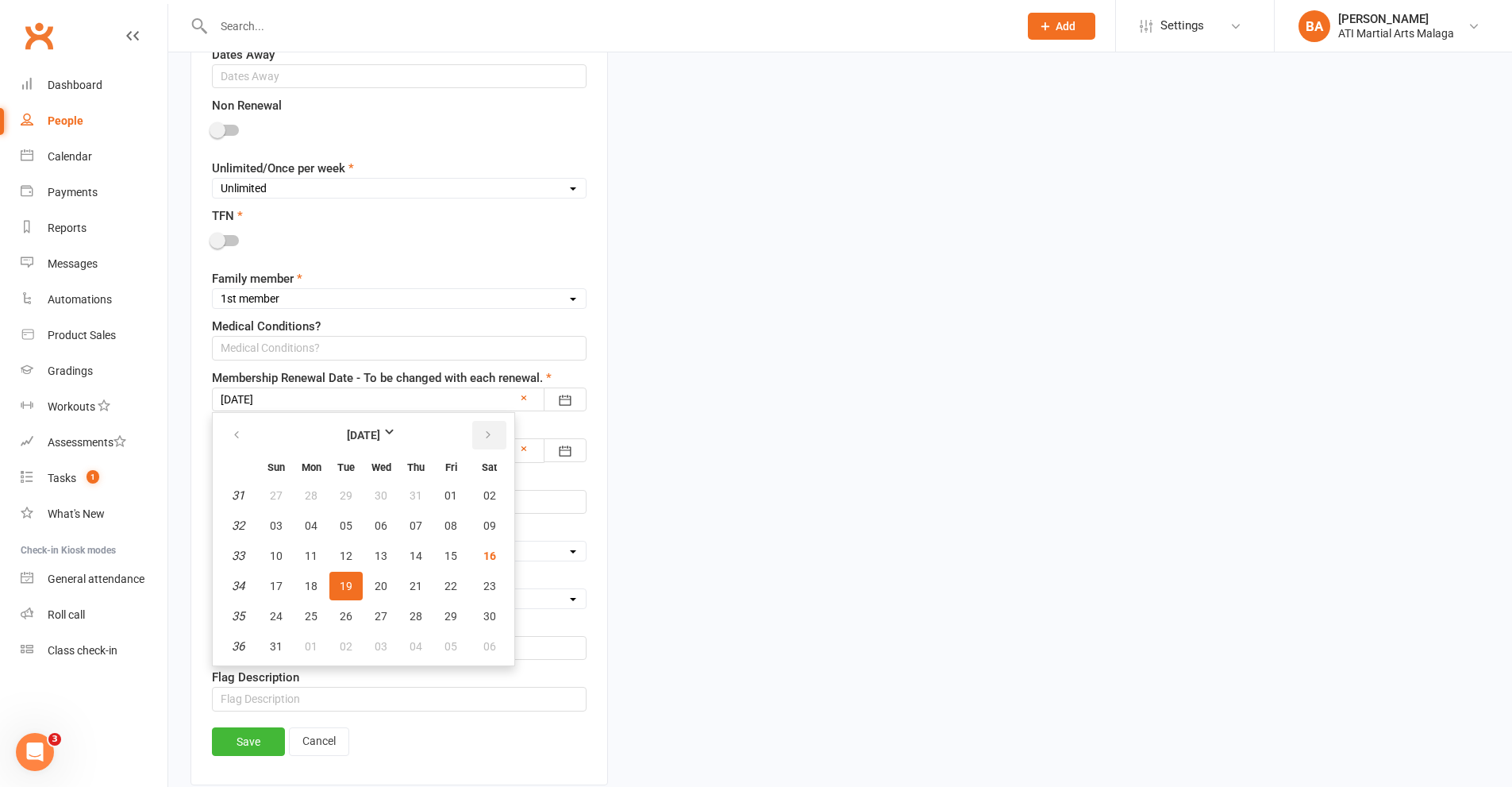
click at [492, 443] on button "button" at bounding box center [489, 435] width 34 height 29
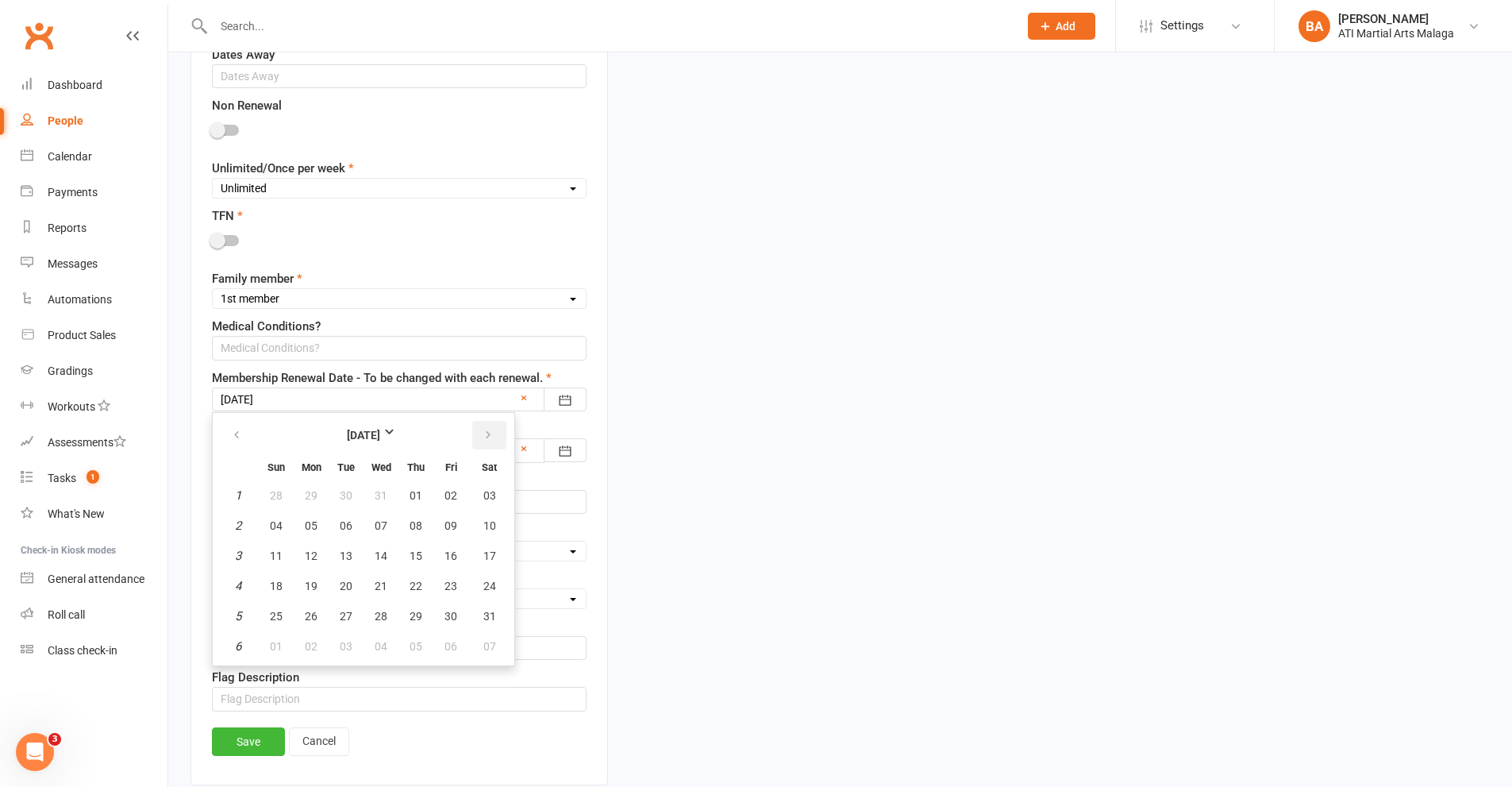
click at [492, 443] on button "button" at bounding box center [489, 435] width 34 height 29
click at [492, 444] on button "button" at bounding box center [489, 435] width 34 height 29
click at [491, 443] on button "button" at bounding box center [489, 435] width 34 height 29
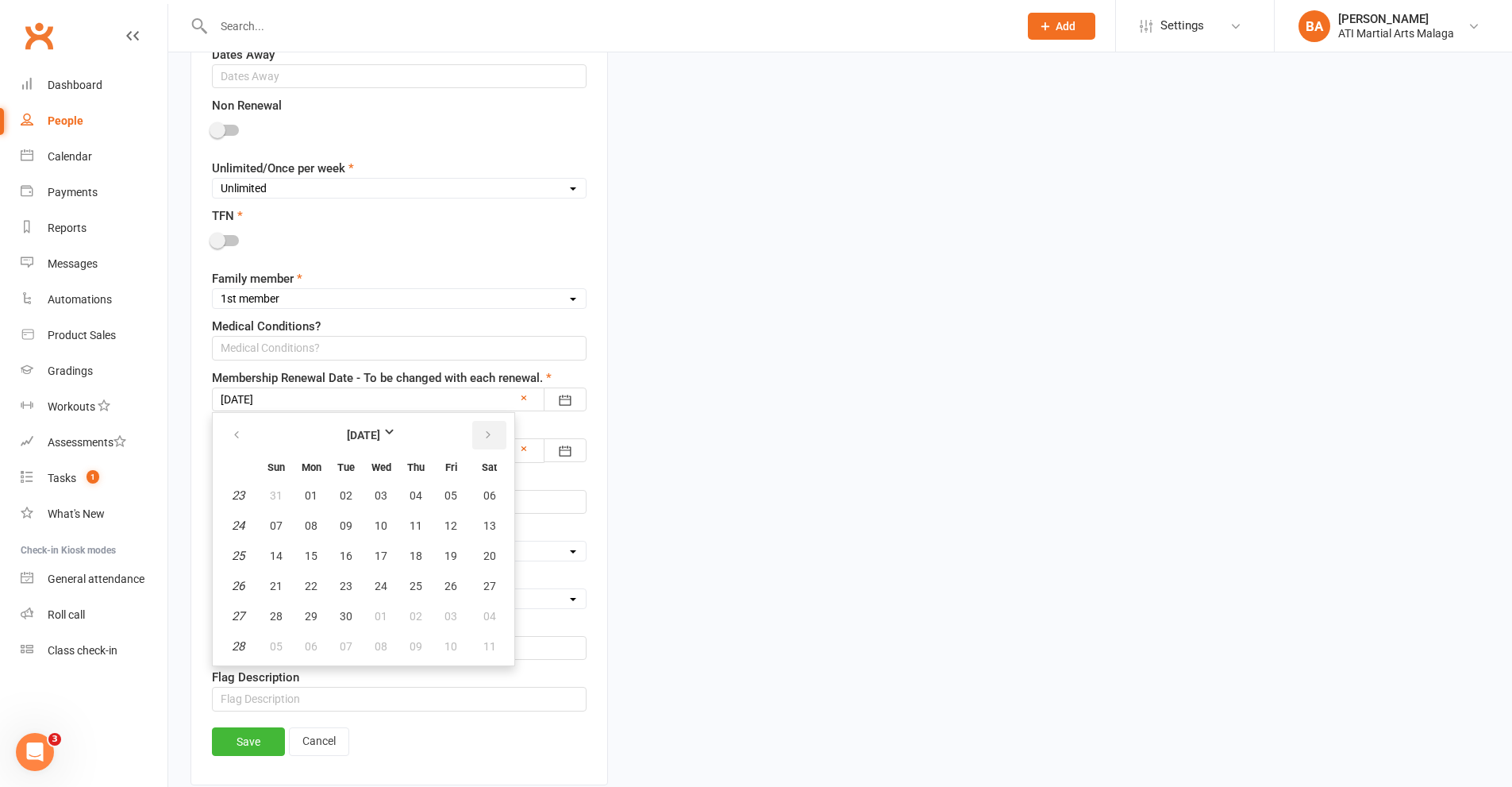
click at [491, 441] on icon "button" at bounding box center [488, 434] width 11 height 13
click at [426, 582] on button "20" at bounding box center [416, 585] width 34 height 29
type input "[DATE]"
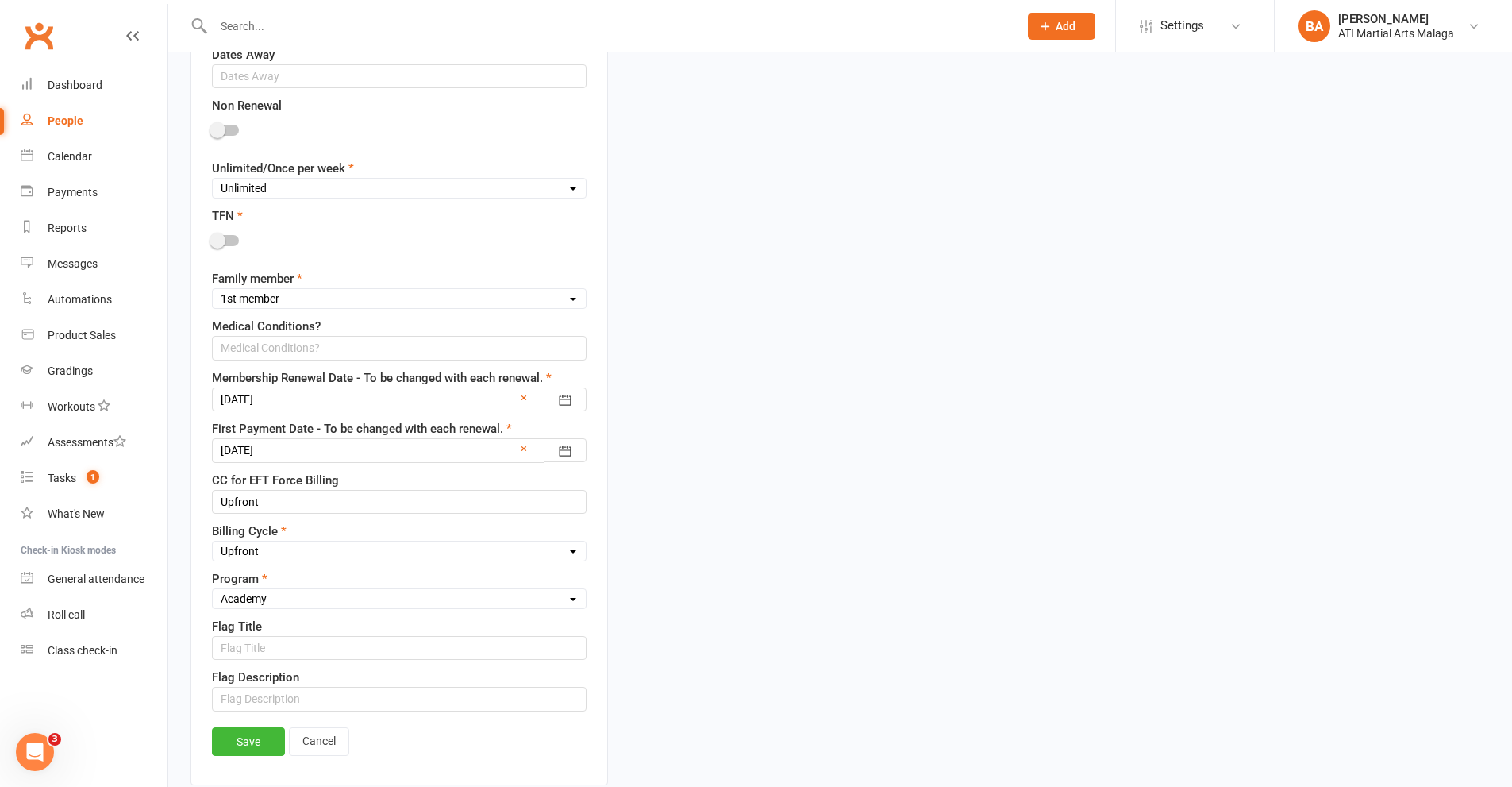
click at [451, 459] on div at bounding box center [399, 450] width 375 height 24
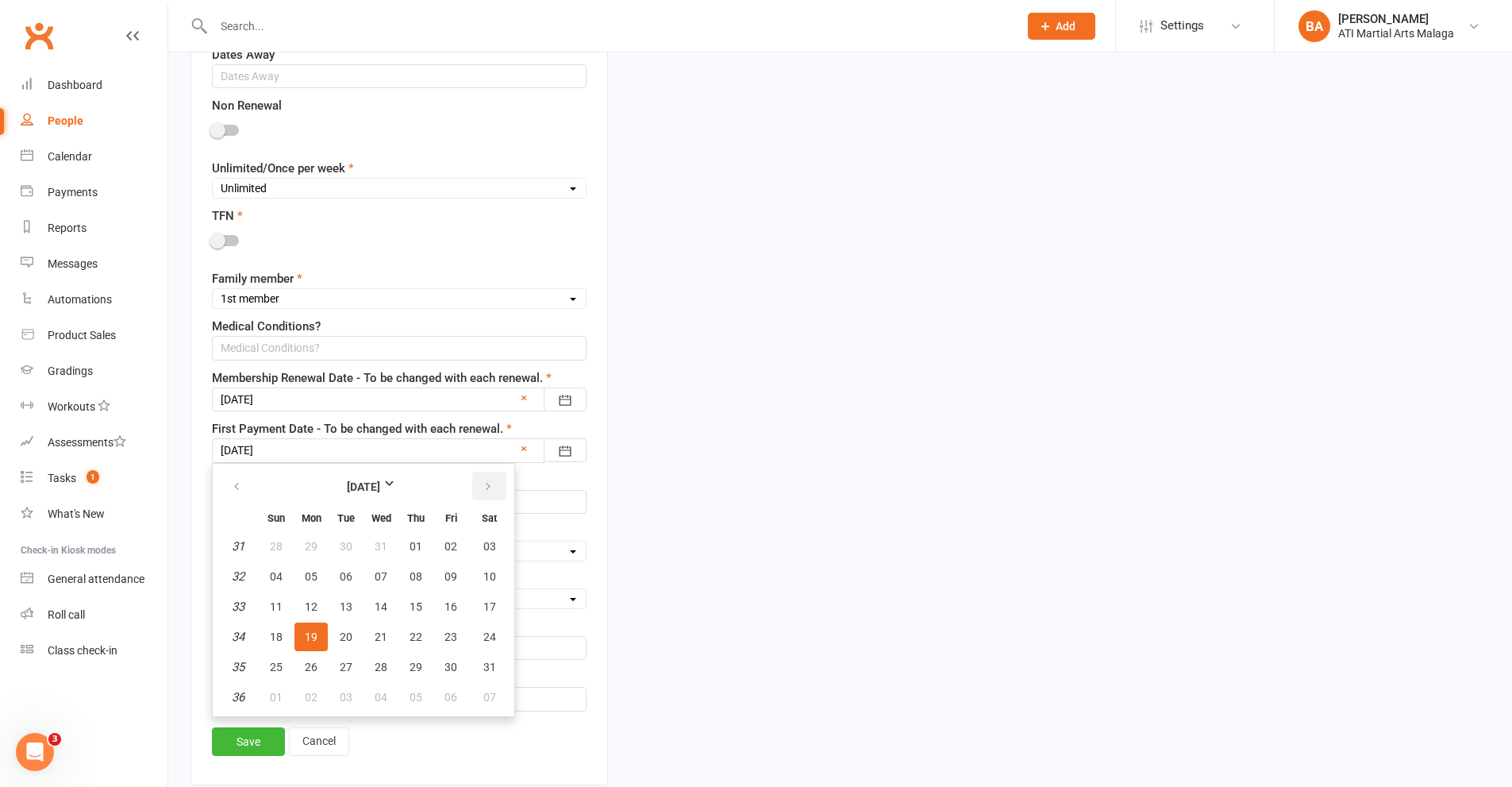
click at [483, 482] on icon "button" at bounding box center [488, 486] width 11 height 13
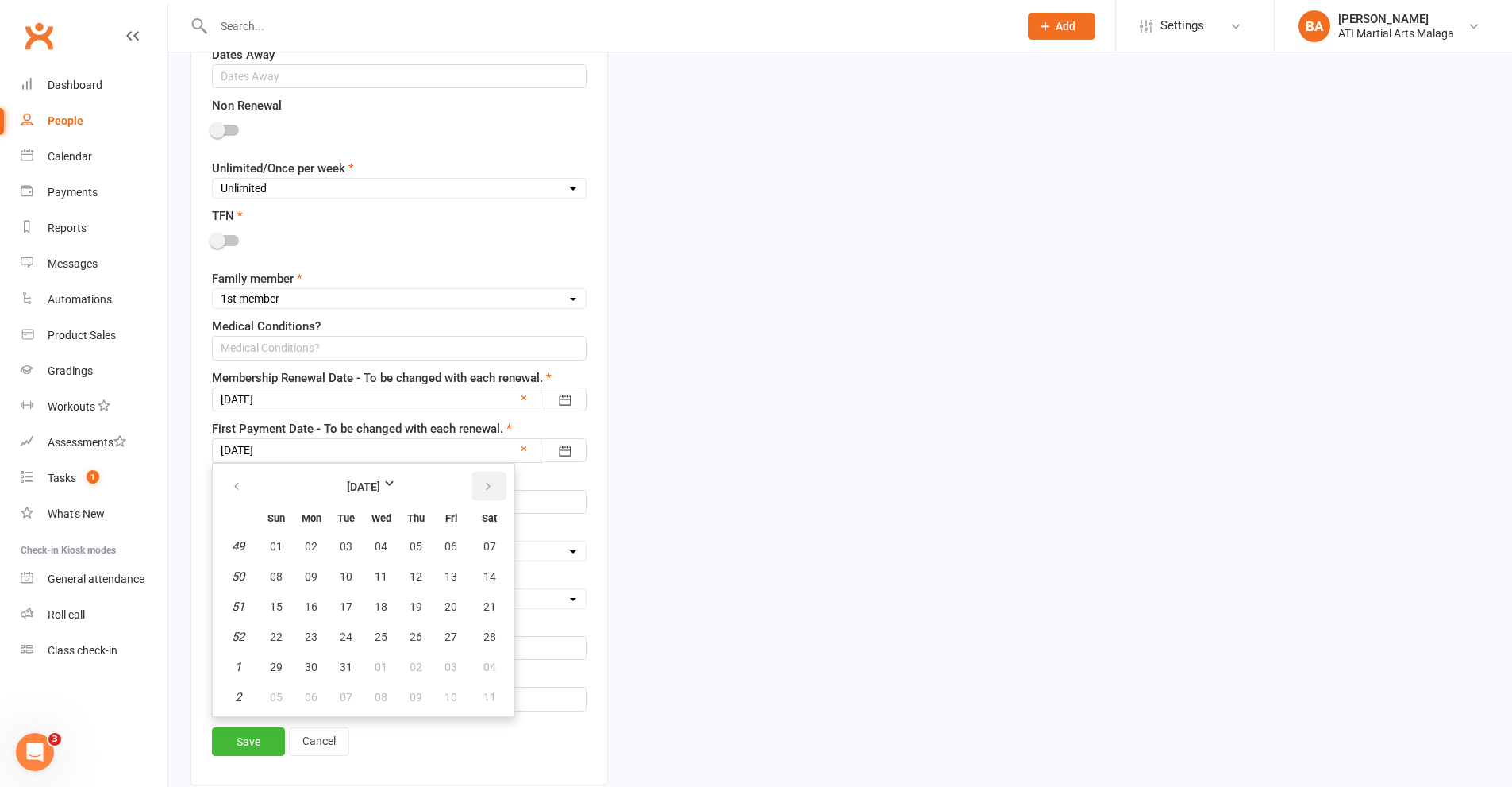
click at [483, 482] on icon "button" at bounding box center [488, 486] width 11 height 13
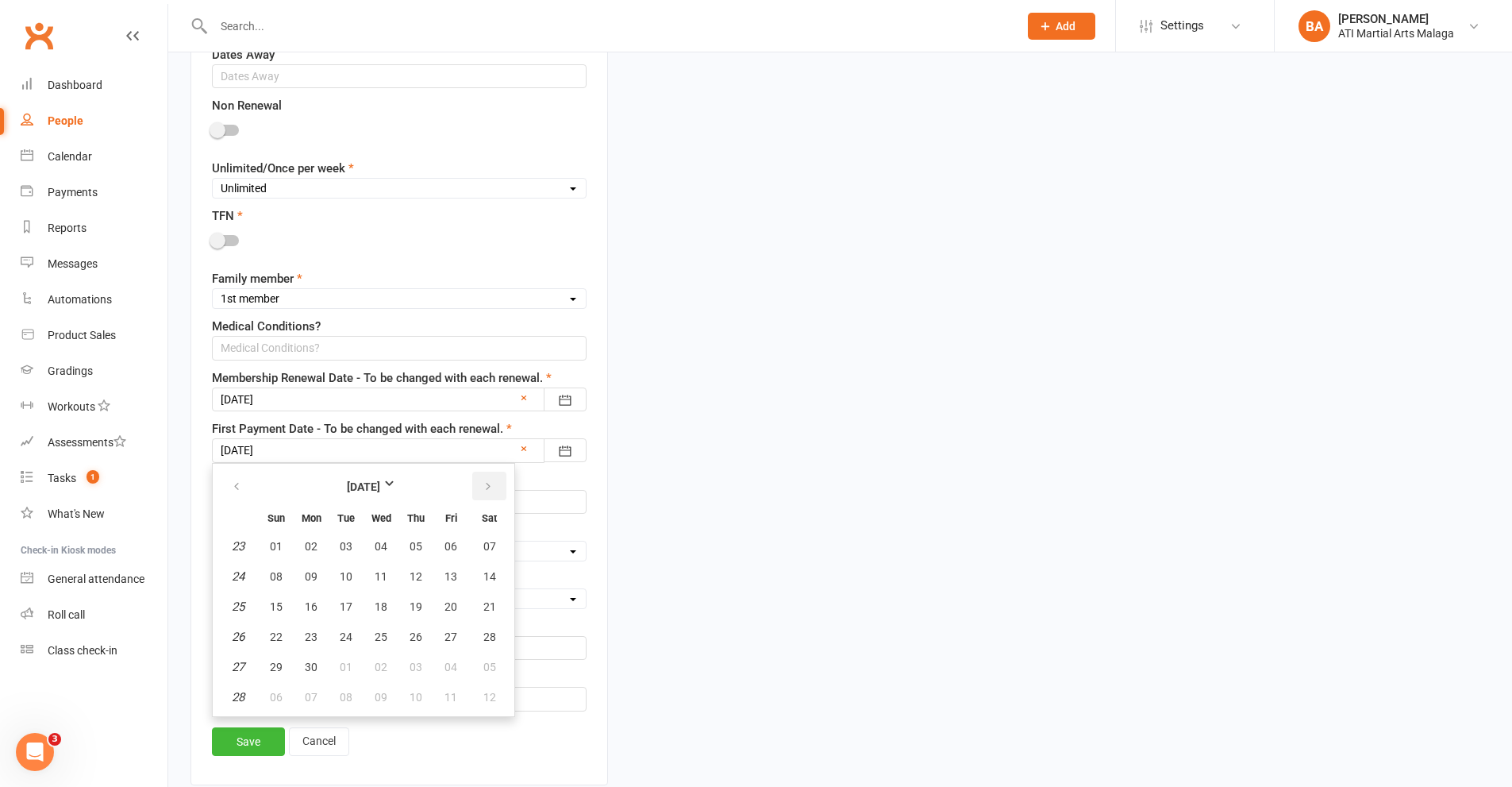
click at [483, 482] on icon "button" at bounding box center [488, 486] width 11 height 13
click at [381, 632] on span "20" at bounding box center [381, 636] width 13 height 13
type input "[DATE]"
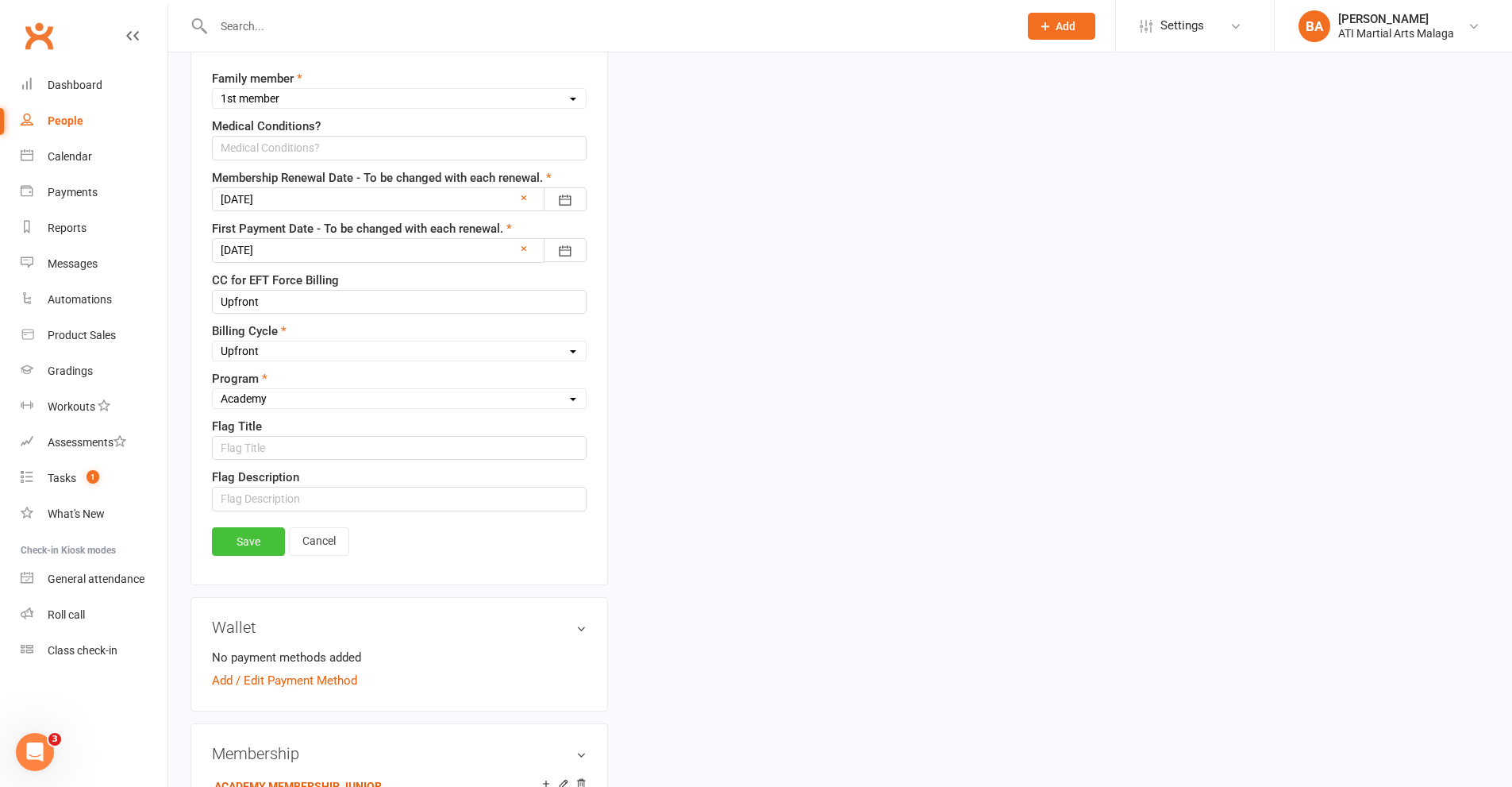
scroll to position [1265, 0]
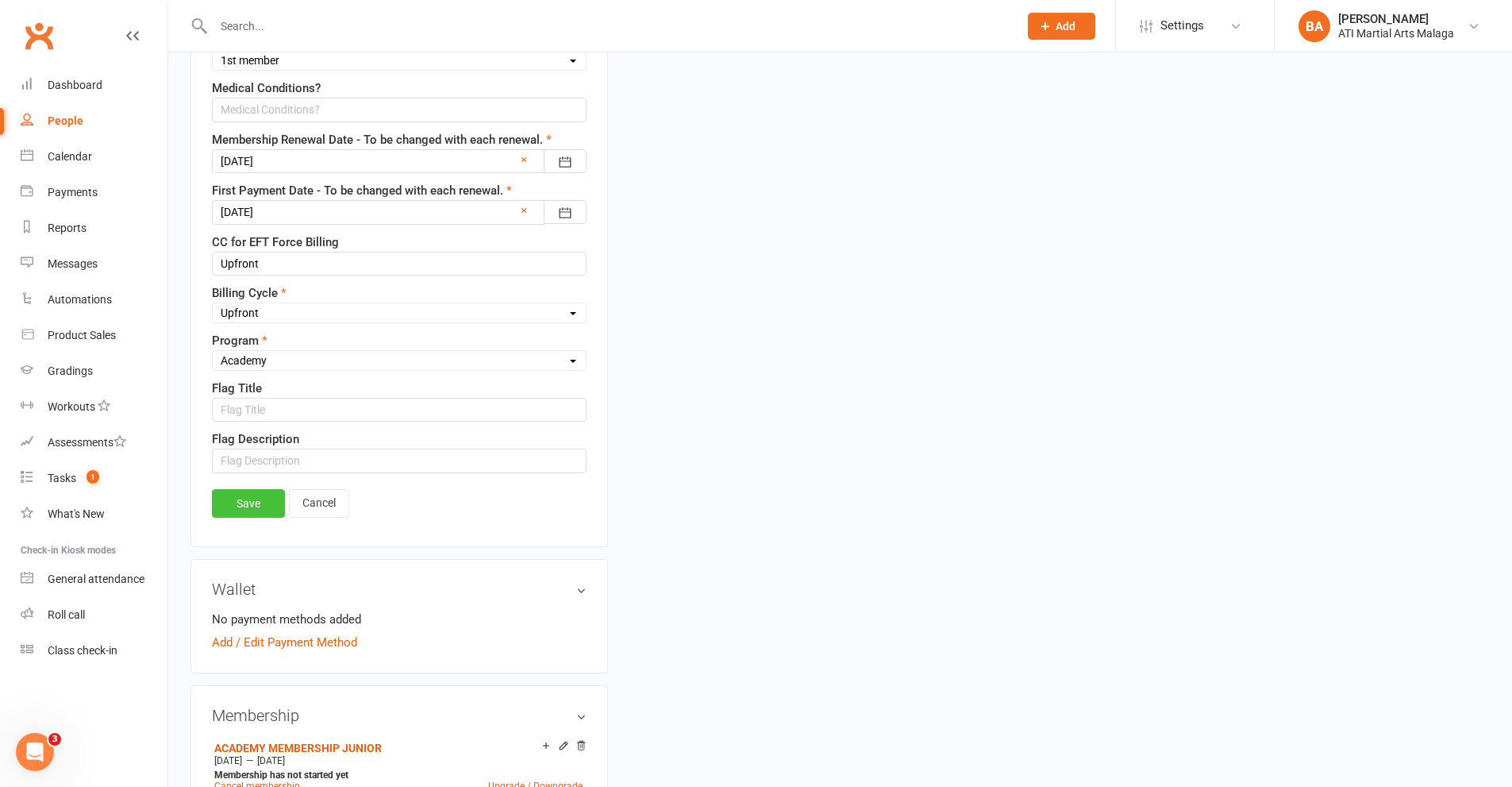
click at [262, 512] on link "Save" at bounding box center [248, 503] width 73 height 29
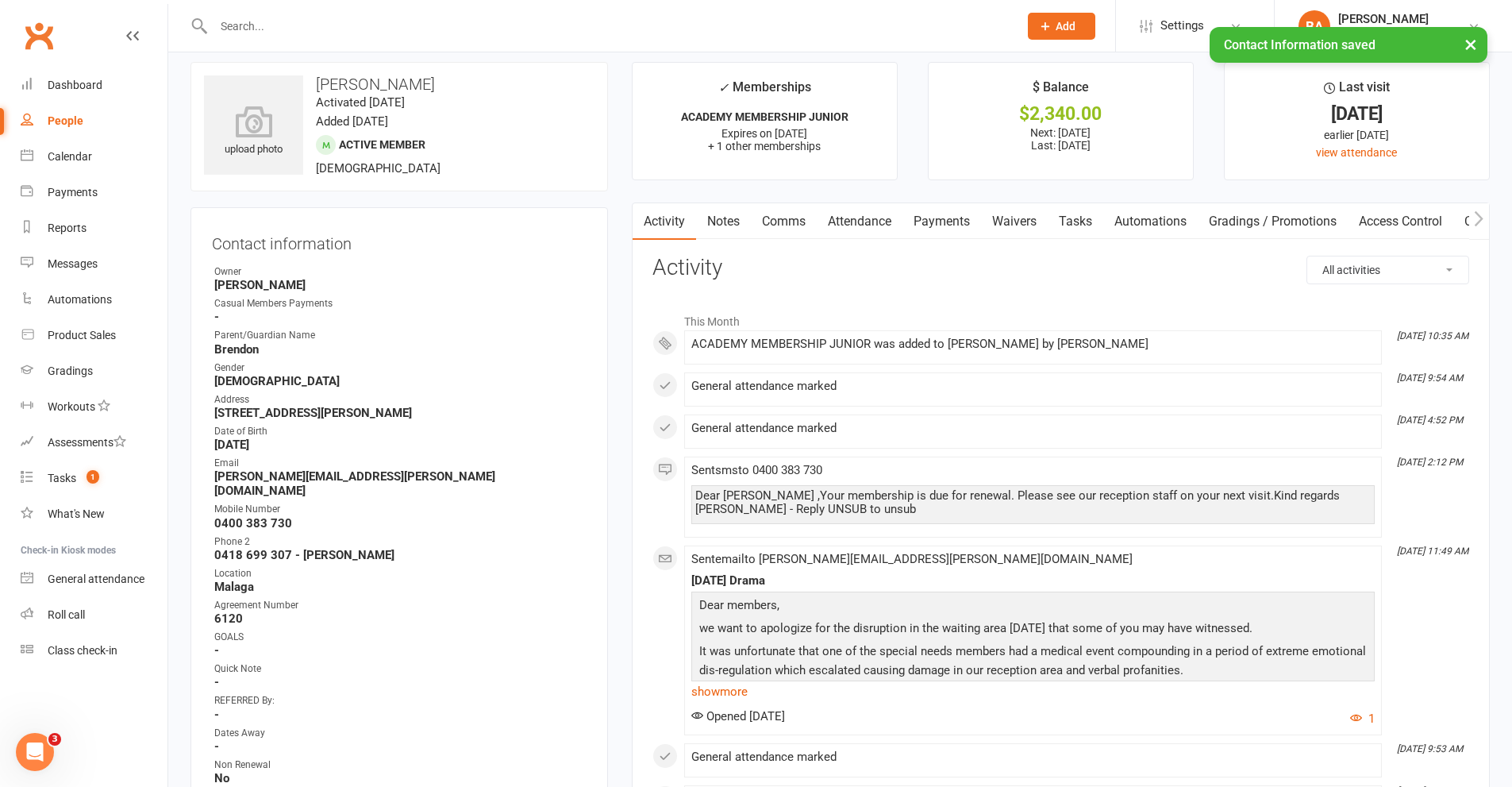
scroll to position [0, 0]
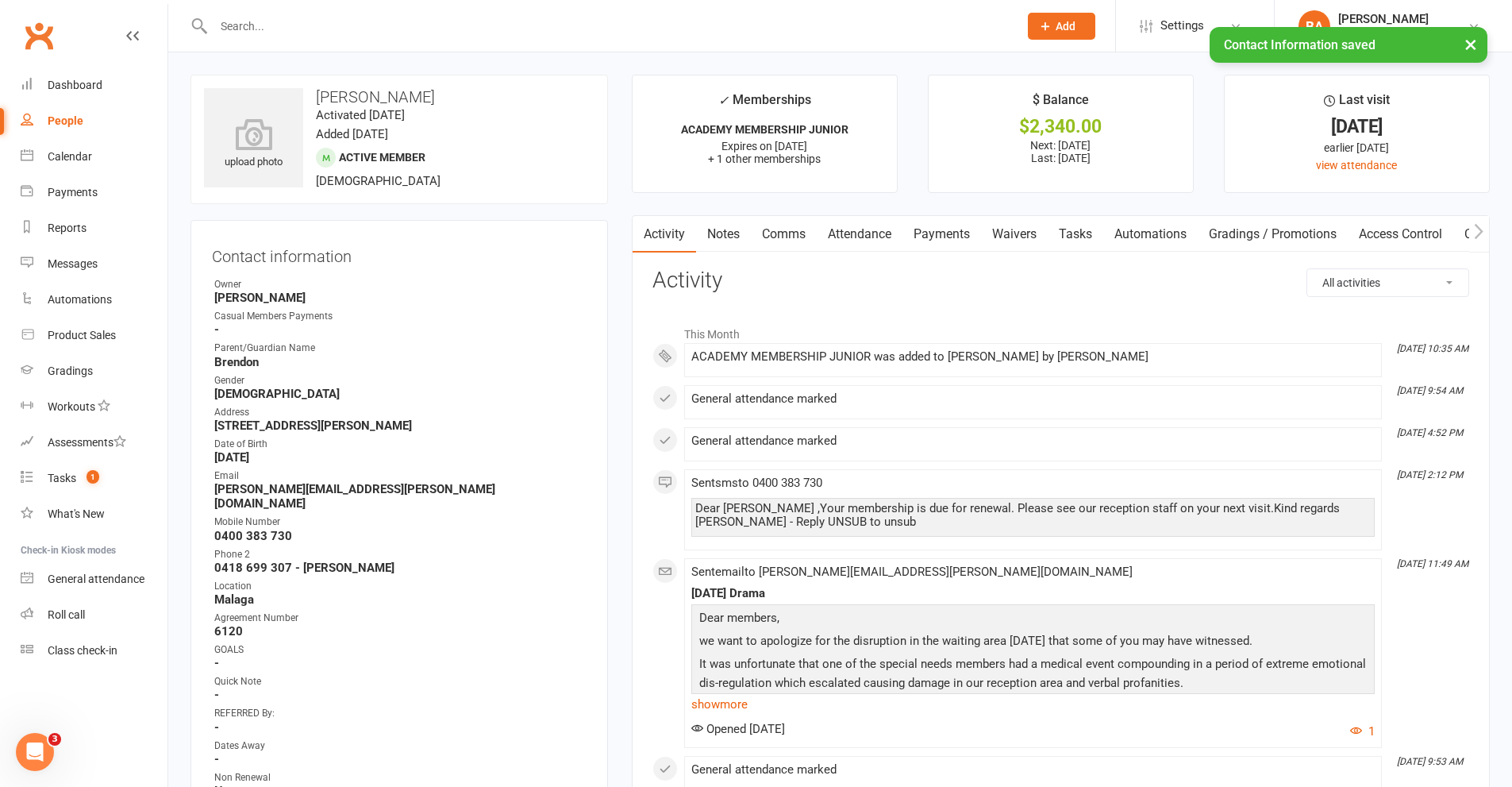
click at [735, 239] on link "Notes" at bounding box center [723, 233] width 55 height 36
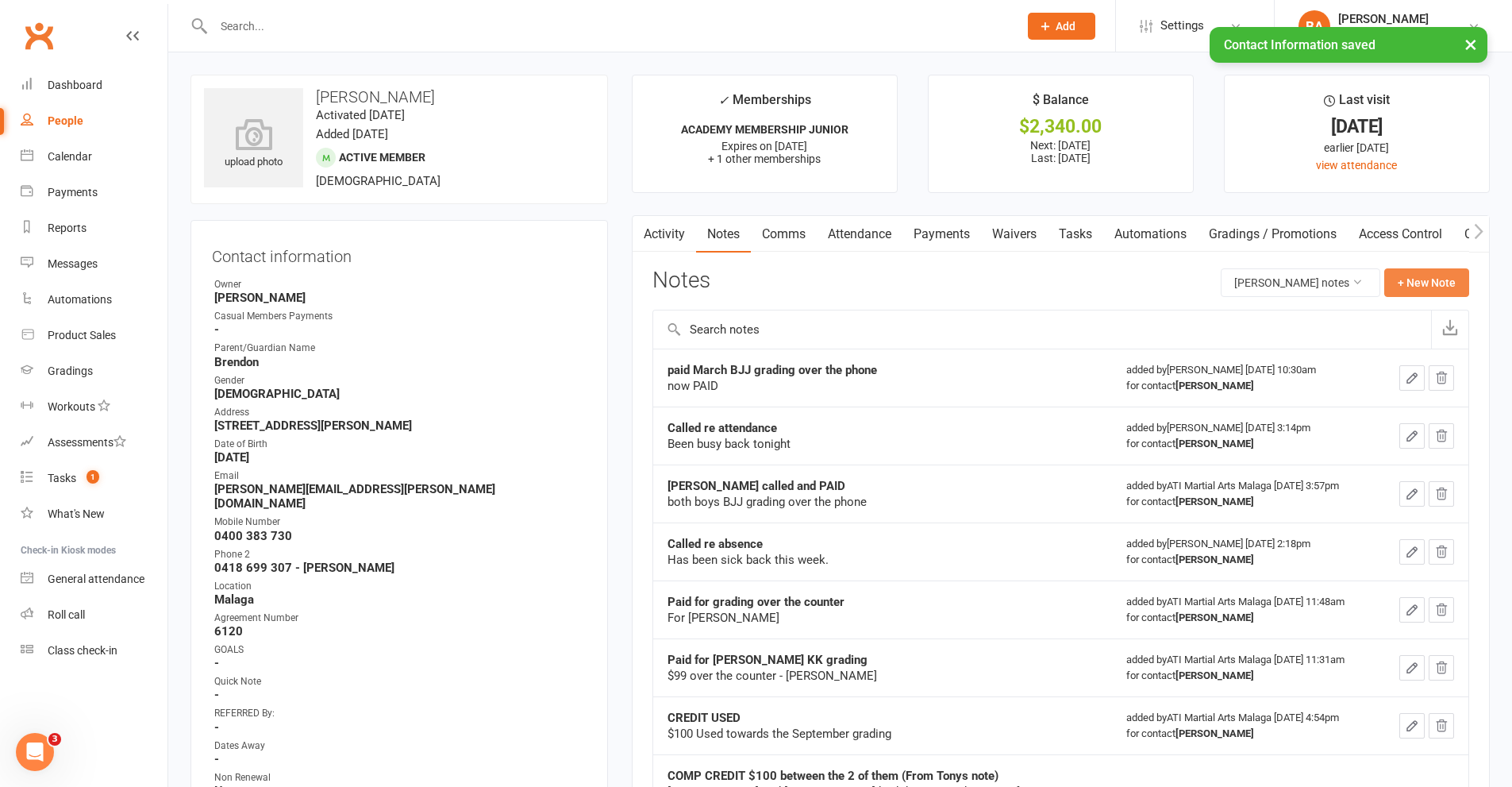
click at [1399, 282] on button "+ New Note" at bounding box center [1426, 282] width 85 height 29
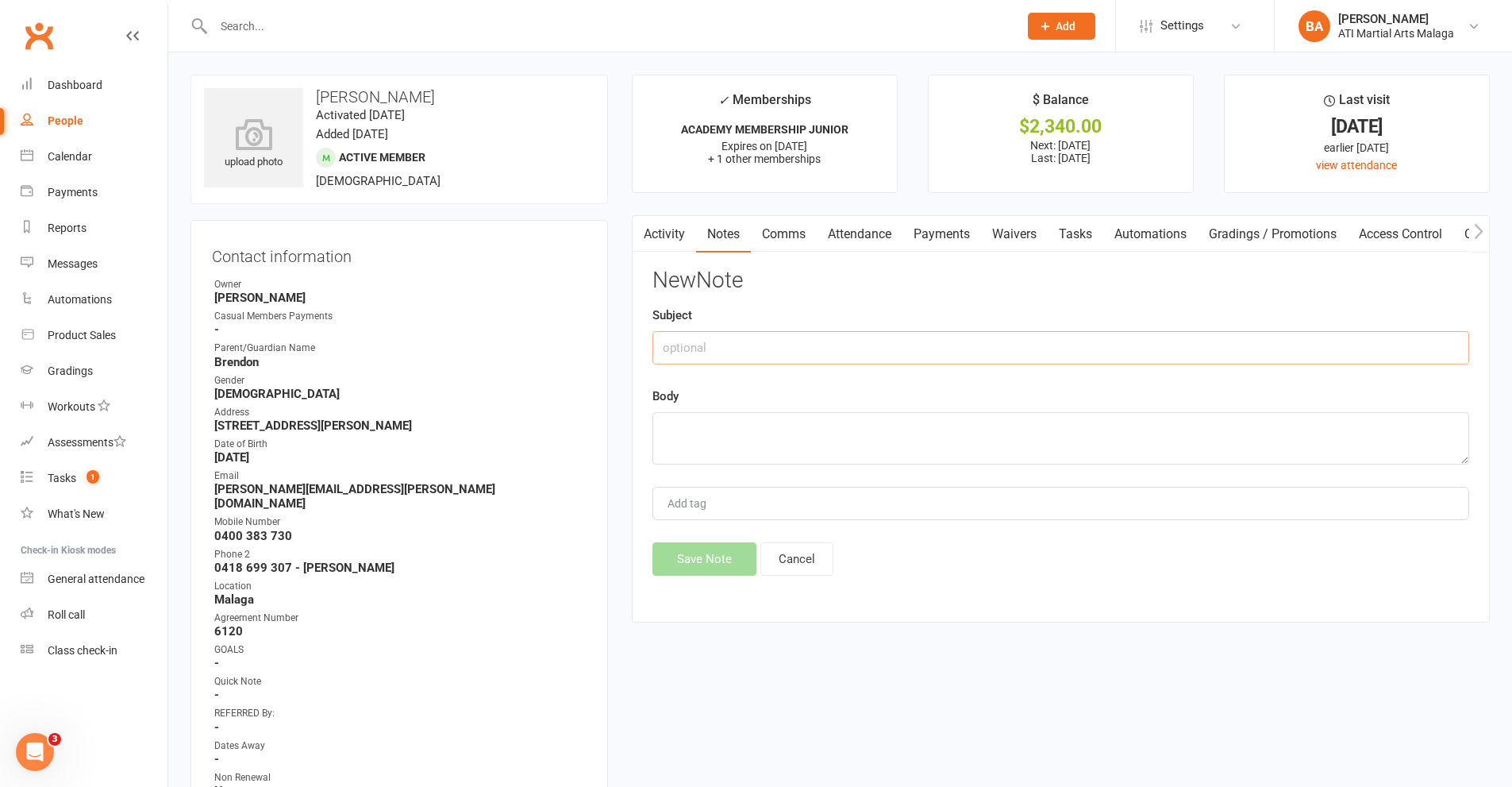
click at [950, 345] on input "text" at bounding box center [1061, 348] width 816 height 34
type input "UPFRONT MEMBERSHIP PAID"
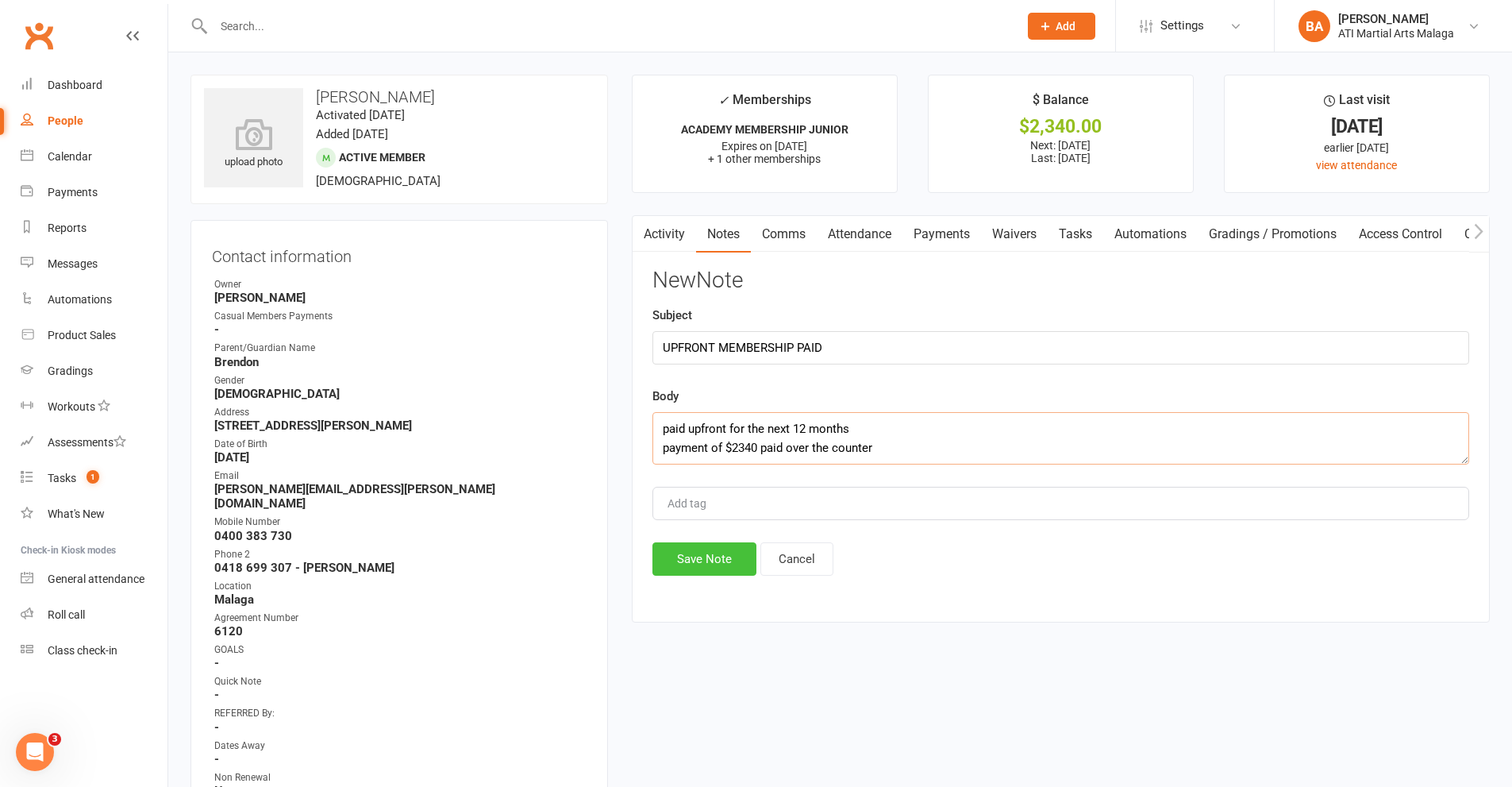
type textarea "paid upfront for the next 12 months payment of $2340 paid over the counter"
click at [715, 549] on button "Save Note" at bounding box center [705, 559] width 104 height 34
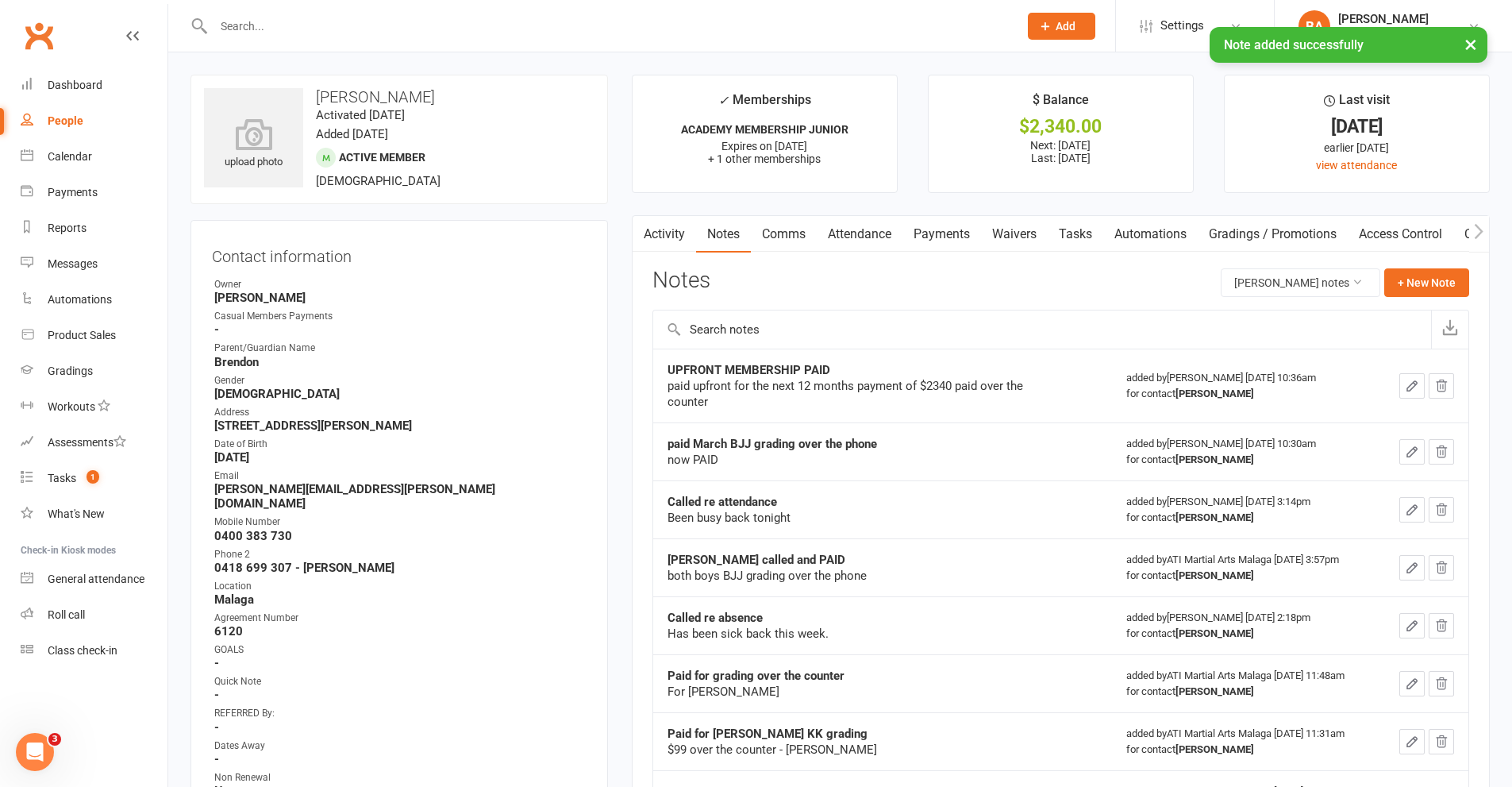
click at [948, 236] on link "Payments" at bounding box center [942, 233] width 79 height 36
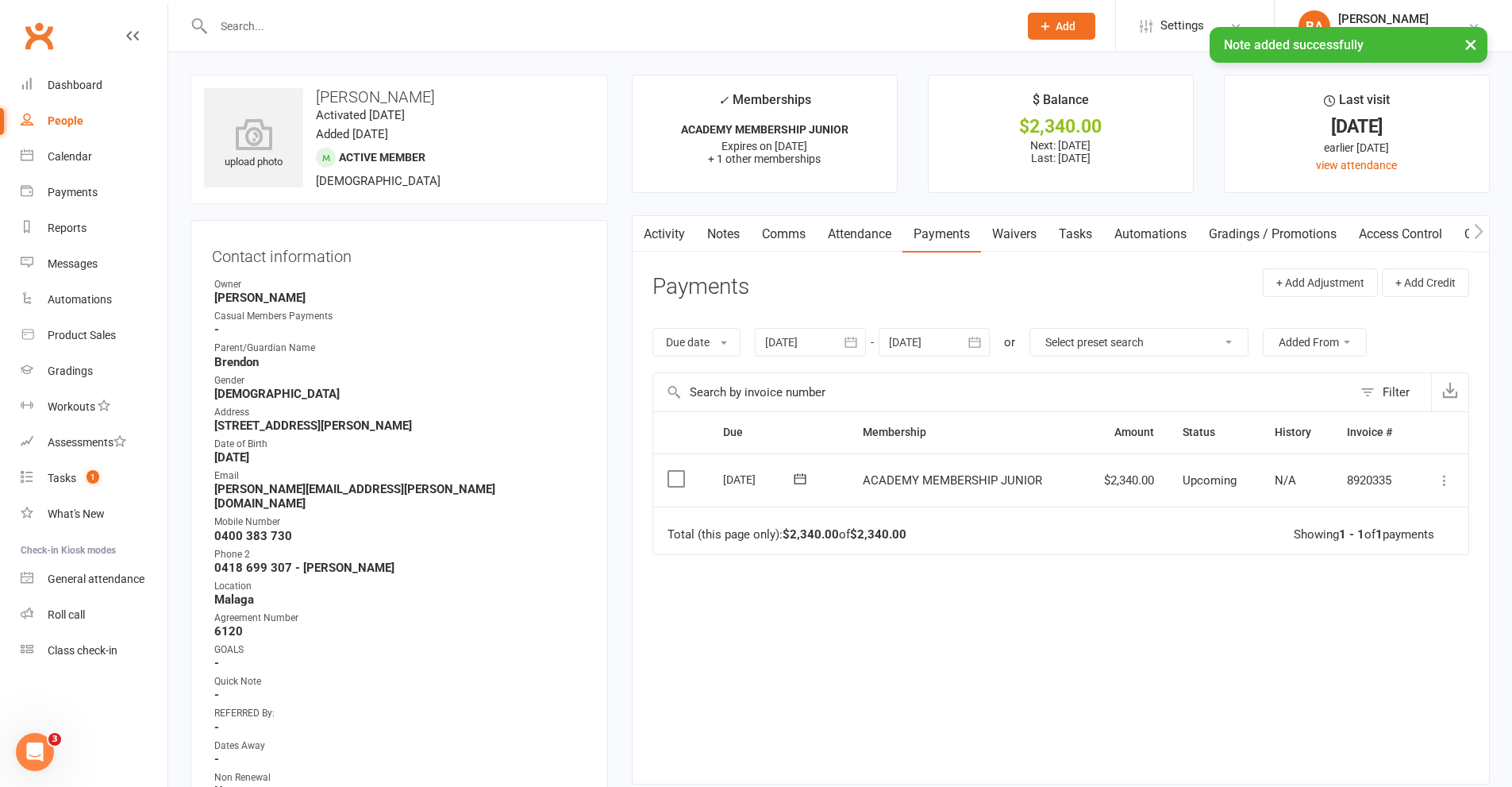
click at [675, 485] on label at bounding box center [679, 478] width 22 height 16
click at [675, 470] on input "checkbox" at bounding box center [673, 470] width 10 height 0
click at [1444, 766] on button "Change status" at bounding box center [1427, 750] width 125 height 34
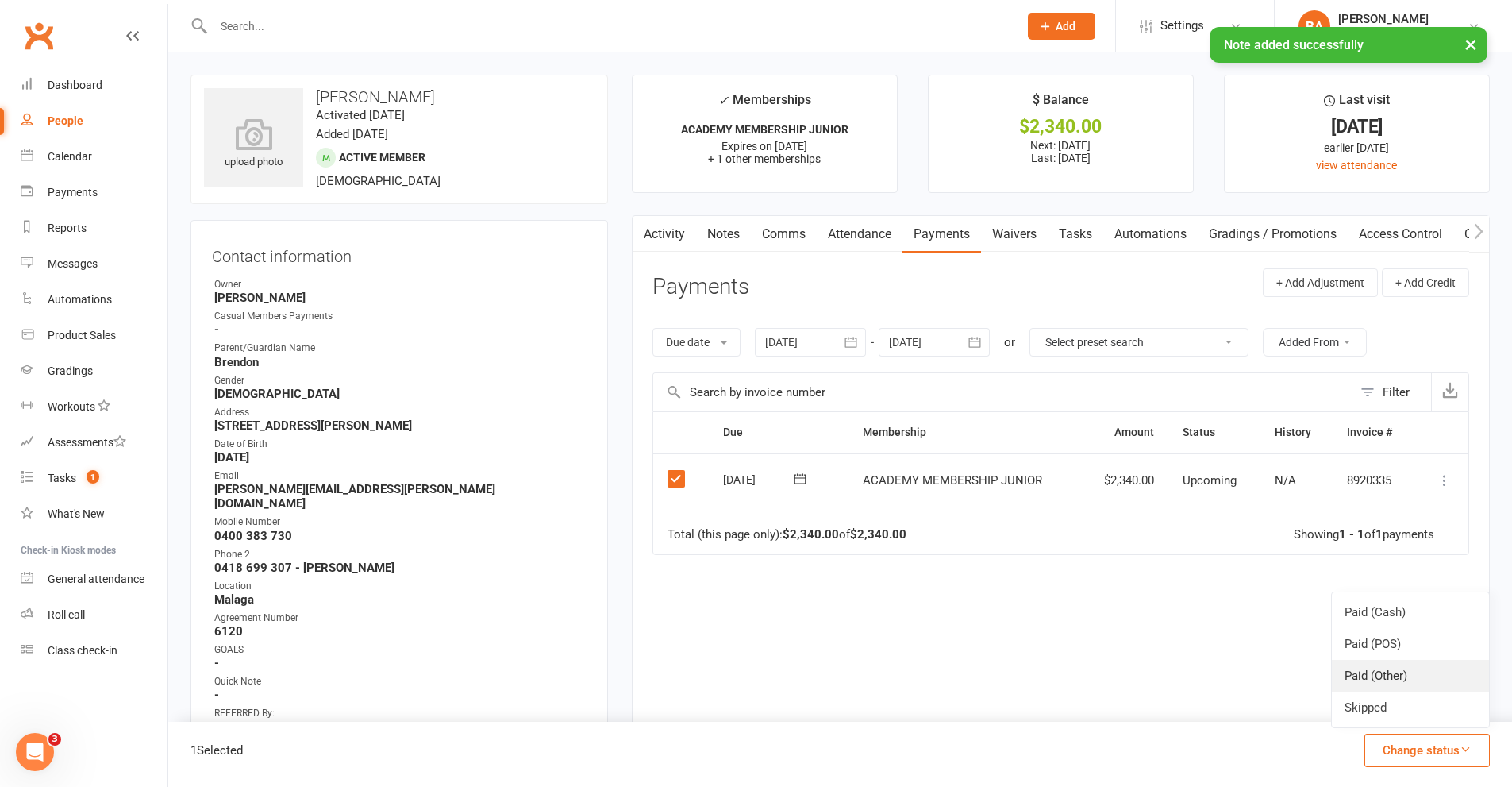
click at [1420, 685] on link "Paid (Other)" at bounding box center [1410, 675] width 157 height 32
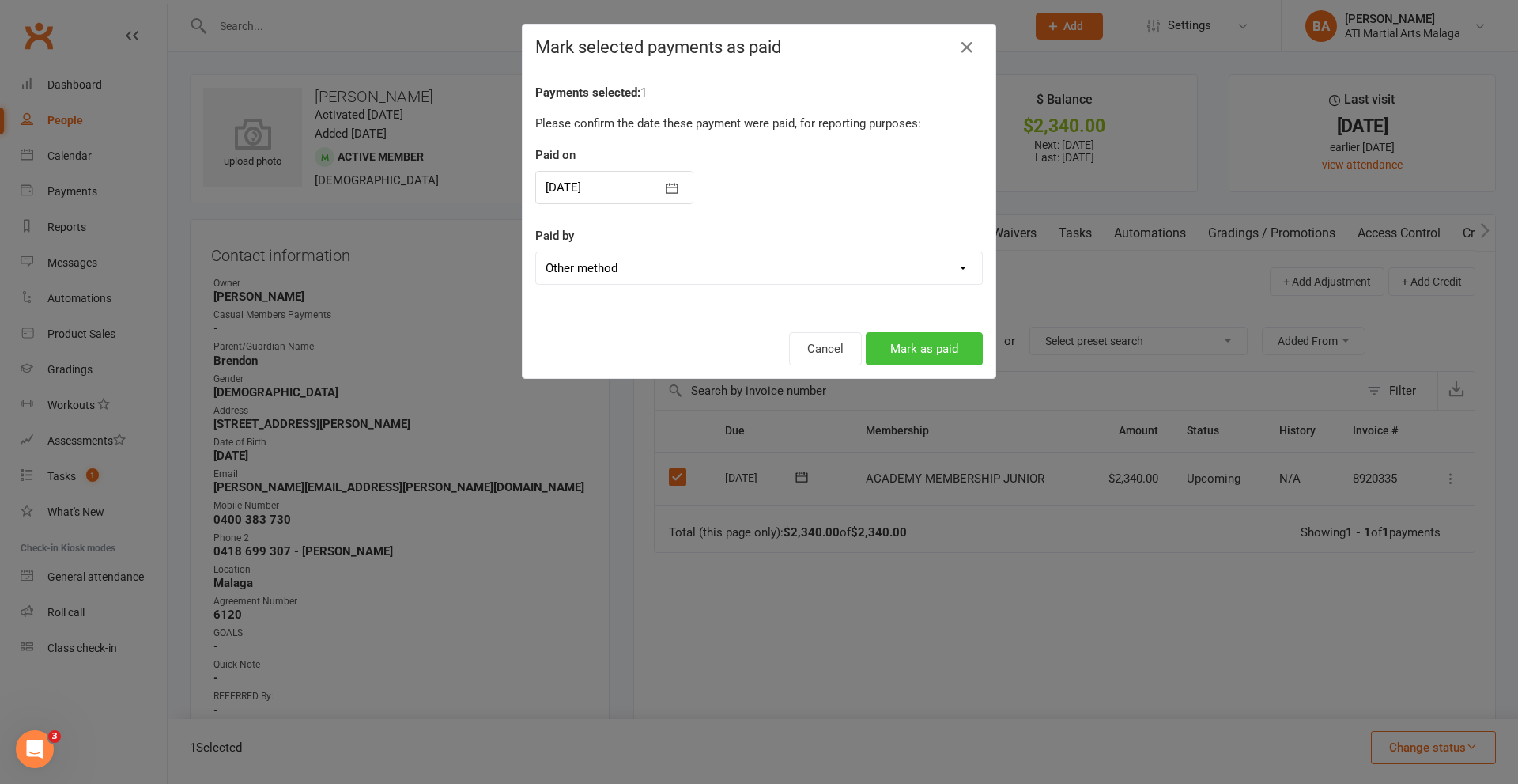
click at [926, 352] on button "Mark as paid" at bounding box center [925, 349] width 117 height 33
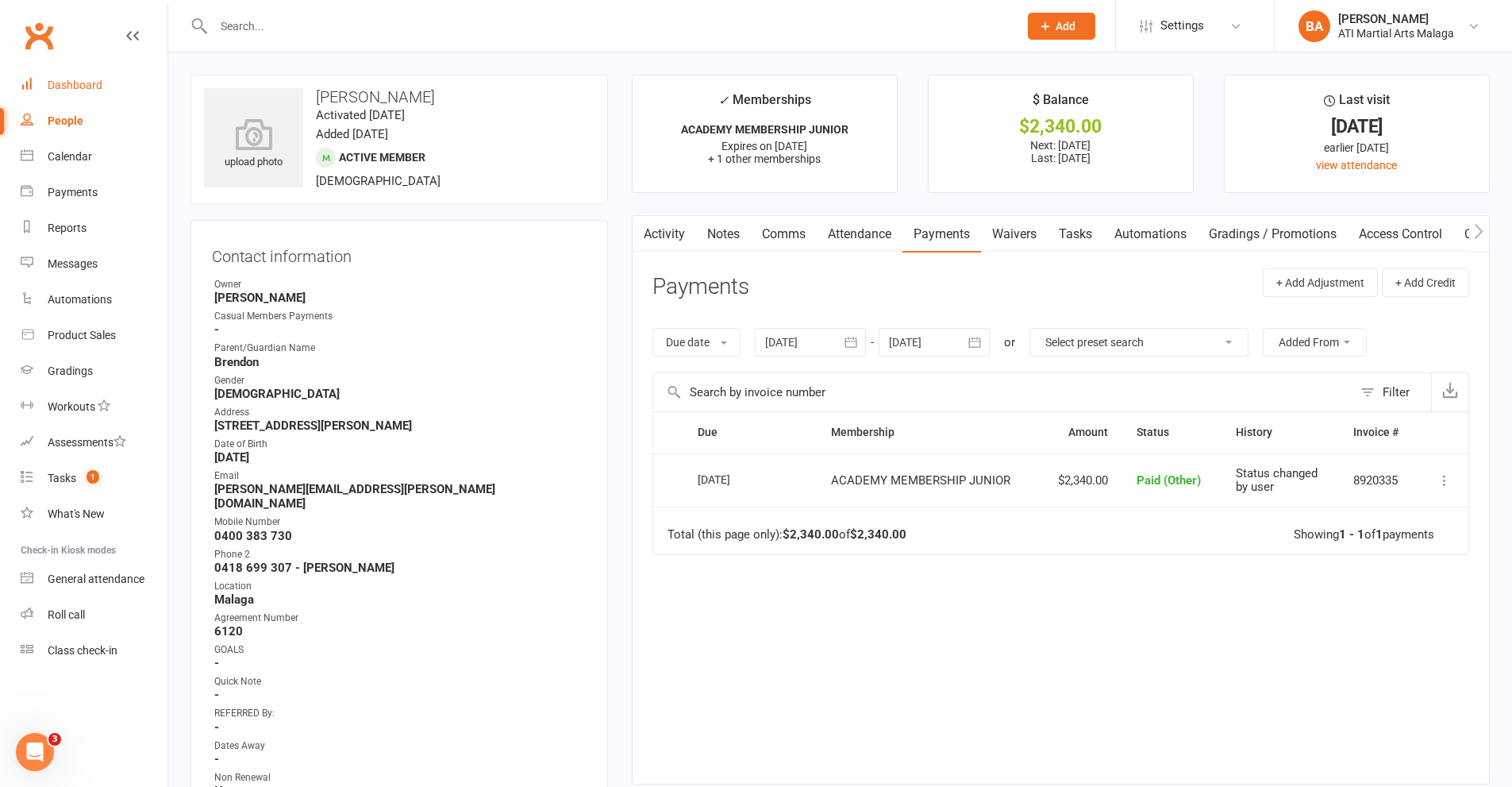
click at [120, 90] on link "Dashboard" at bounding box center [94, 85] width 147 height 36
